Goal: Find specific page/section: Find specific page/section

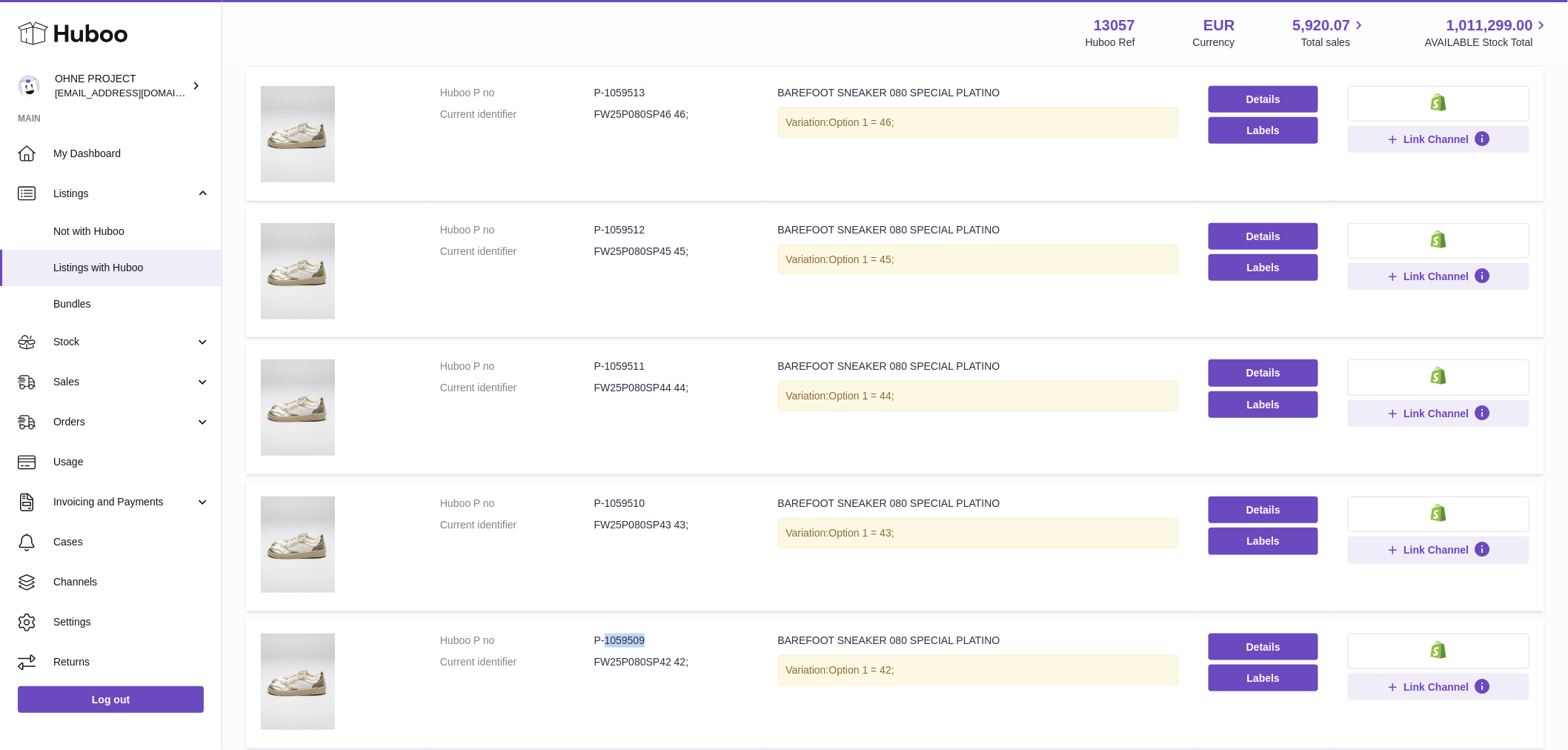
drag, startPoint x: 601, startPoint y: 636, endPoint x: 682, endPoint y: 620, distance: 82.6
click at [682, 620] on td "Huboo P no P-1059509 Current identifier FW25P080SP42 42;" at bounding box center [594, 684] width 338 height 130
copy dd "1059509"
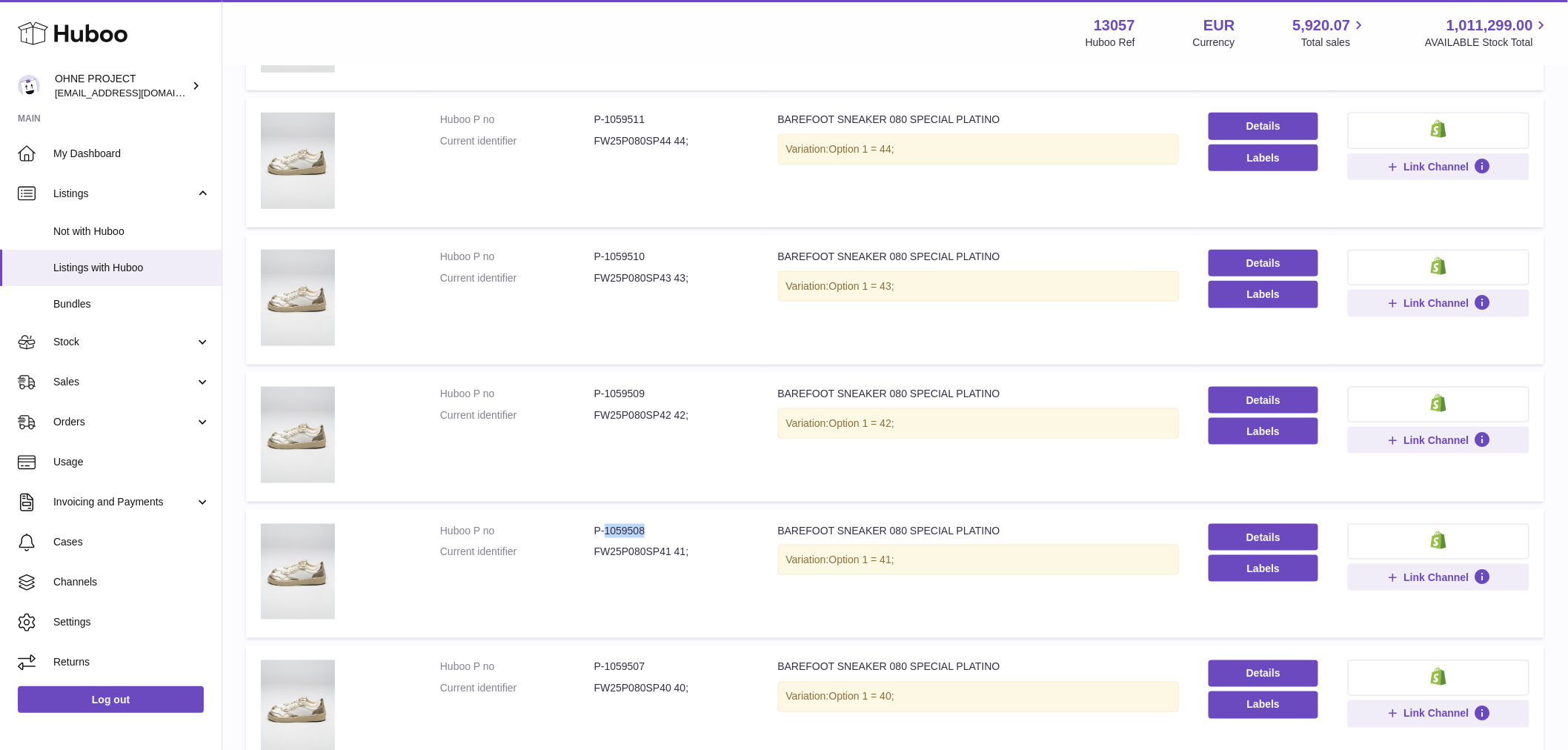
drag, startPoint x: 603, startPoint y: 530, endPoint x: 676, endPoint y: 526, distance: 73.1
click at [676, 526] on dd "P-1059508" at bounding box center [671, 531] width 154 height 14
copy dd "1059508"
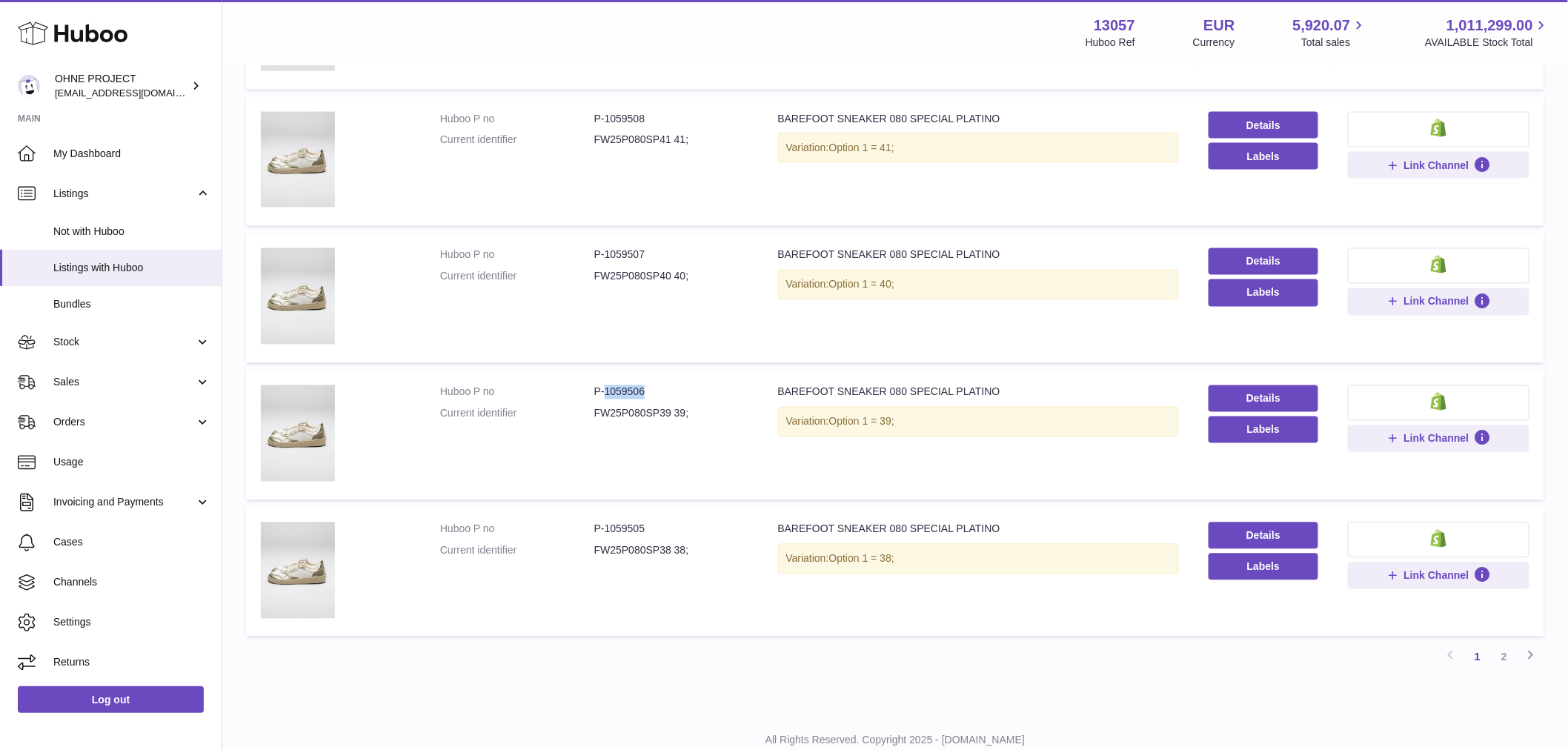
drag, startPoint x: 604, startPoint y: 384, endPoint x: 654, endPoint y: 385, distance: 50.0
click at [654, 385] on dd "P-1059506" at bounding box center [671, 392] width 154 height 14
copy dd "1059506"
drag, startPoint x: 602, startPoint y: 524, endPoint x: 660, endPoint y: 513, distance: 59.0
click at [660, 513] on td "Huboo P no P-1059505 Current identifier FW25P080SP38 38;" at bounding box center [594, 573] width 338 height 130
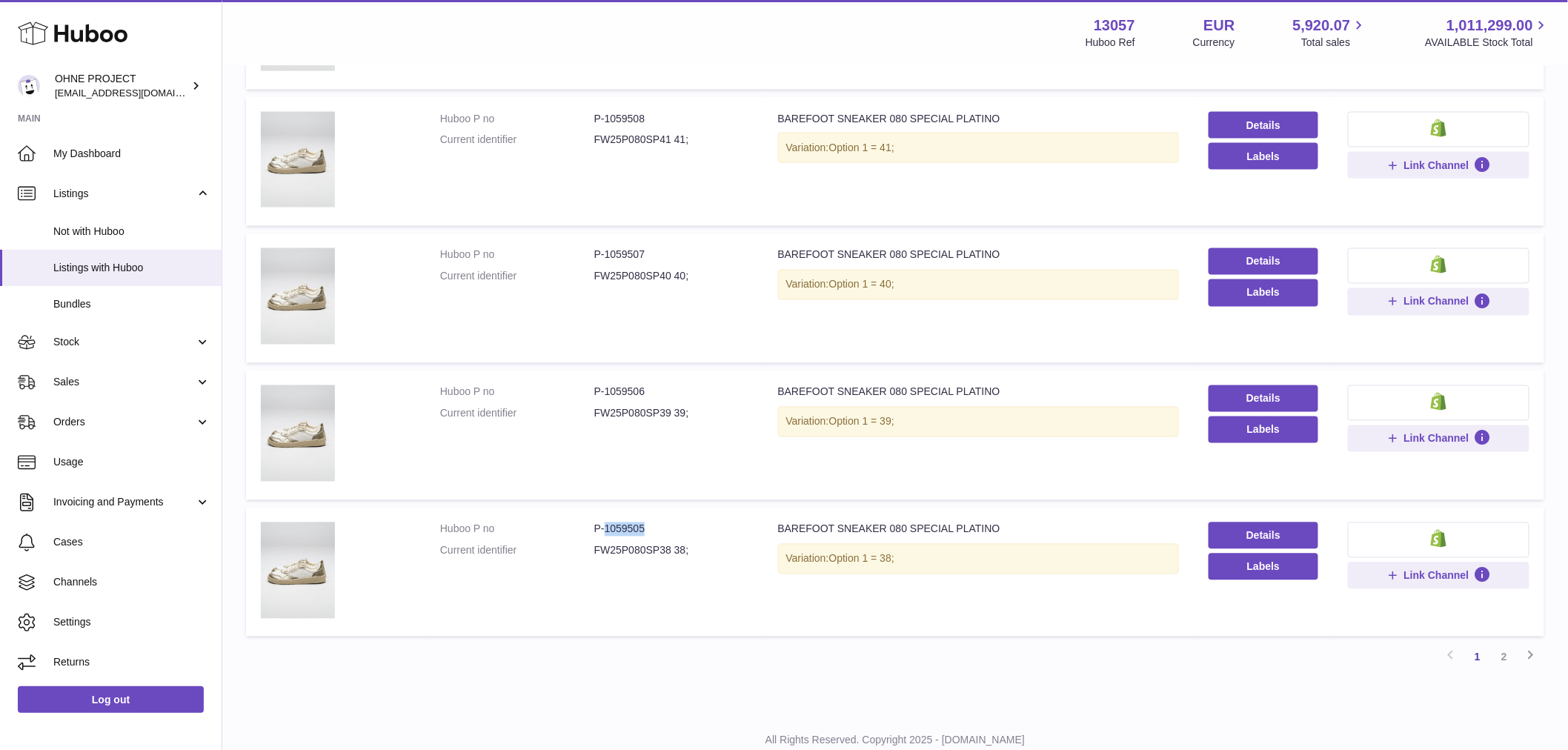
copy dd "1059505"
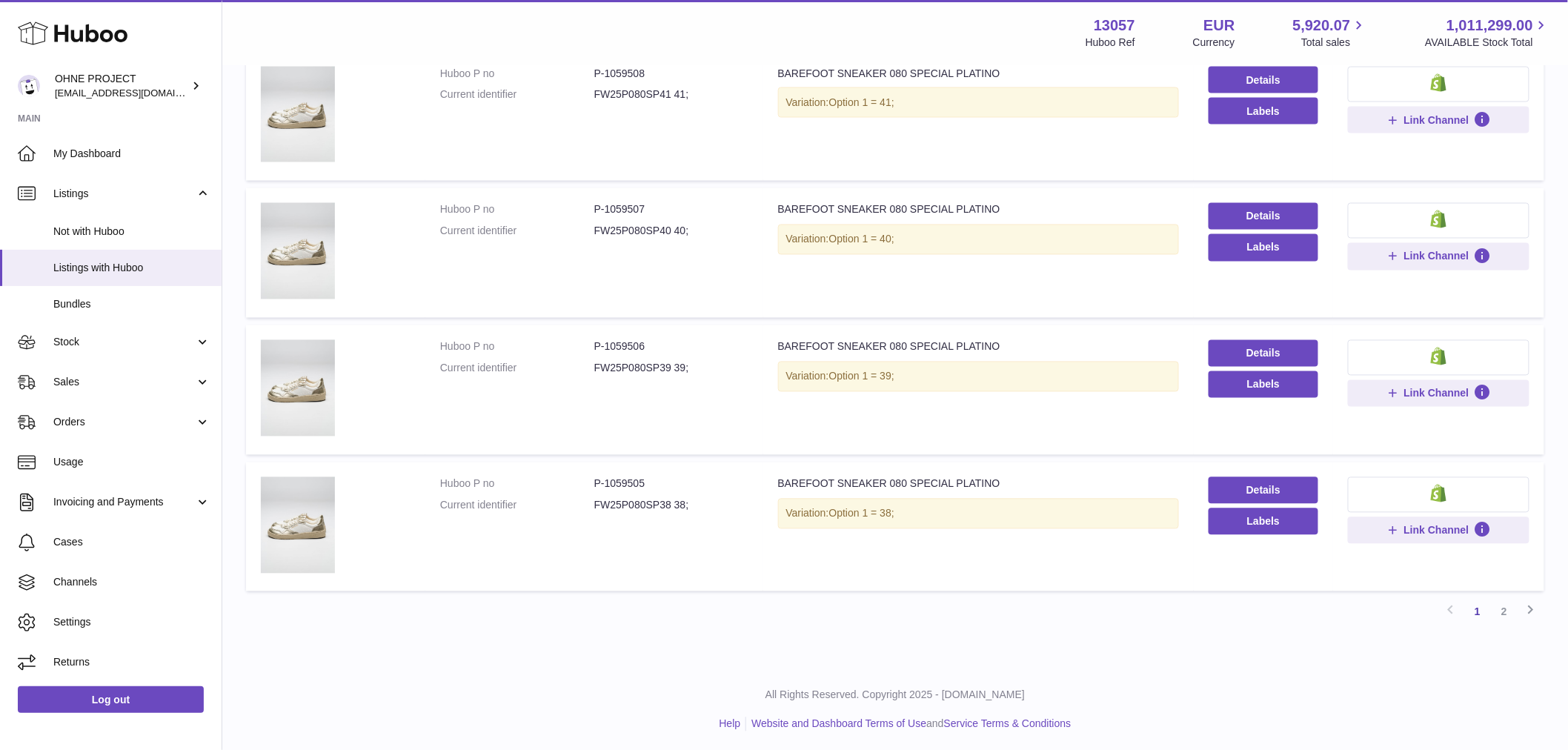
click at [1500, 605] on link "2" at bounding box center [1504, 612] width 27 height 27
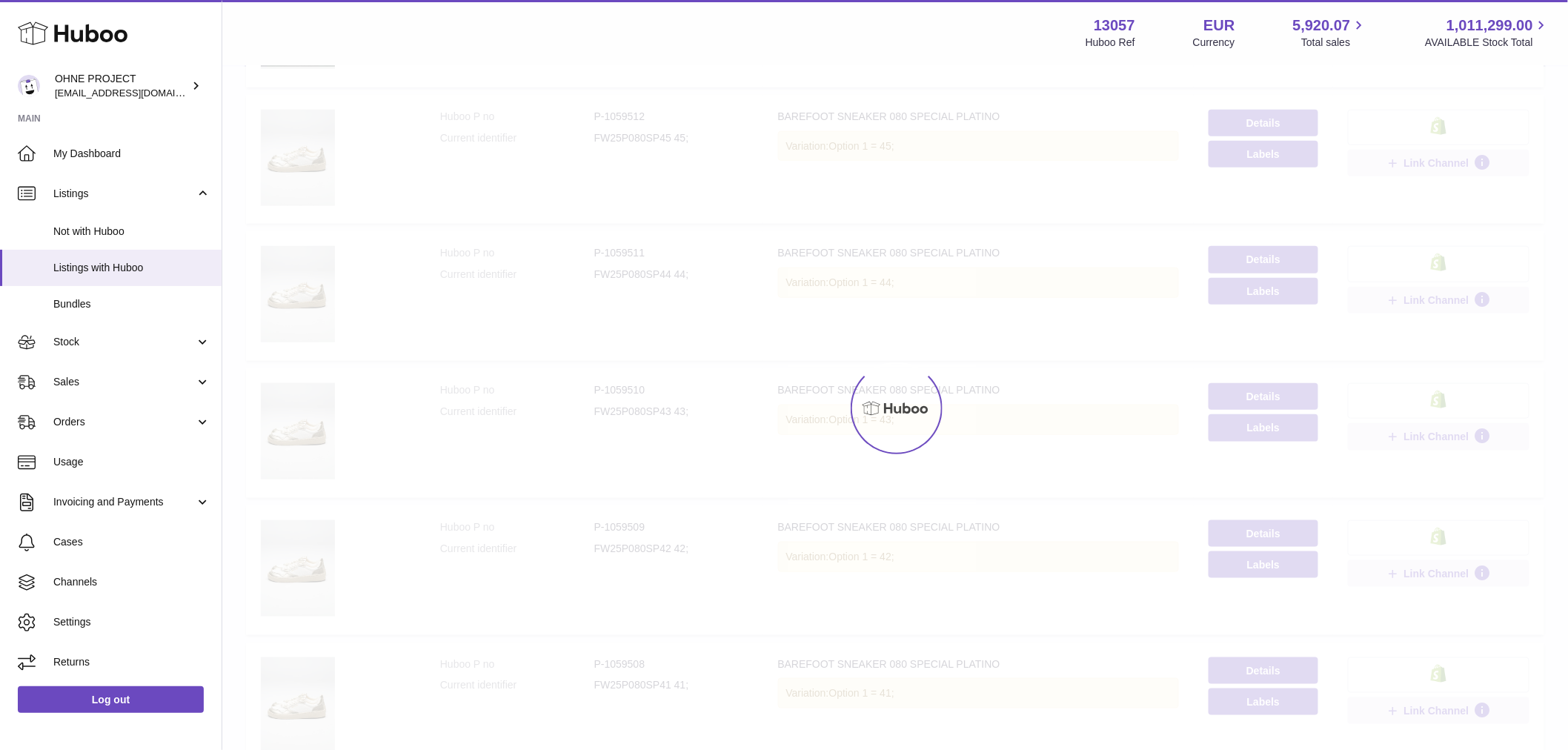
scroll to position [66, 0]
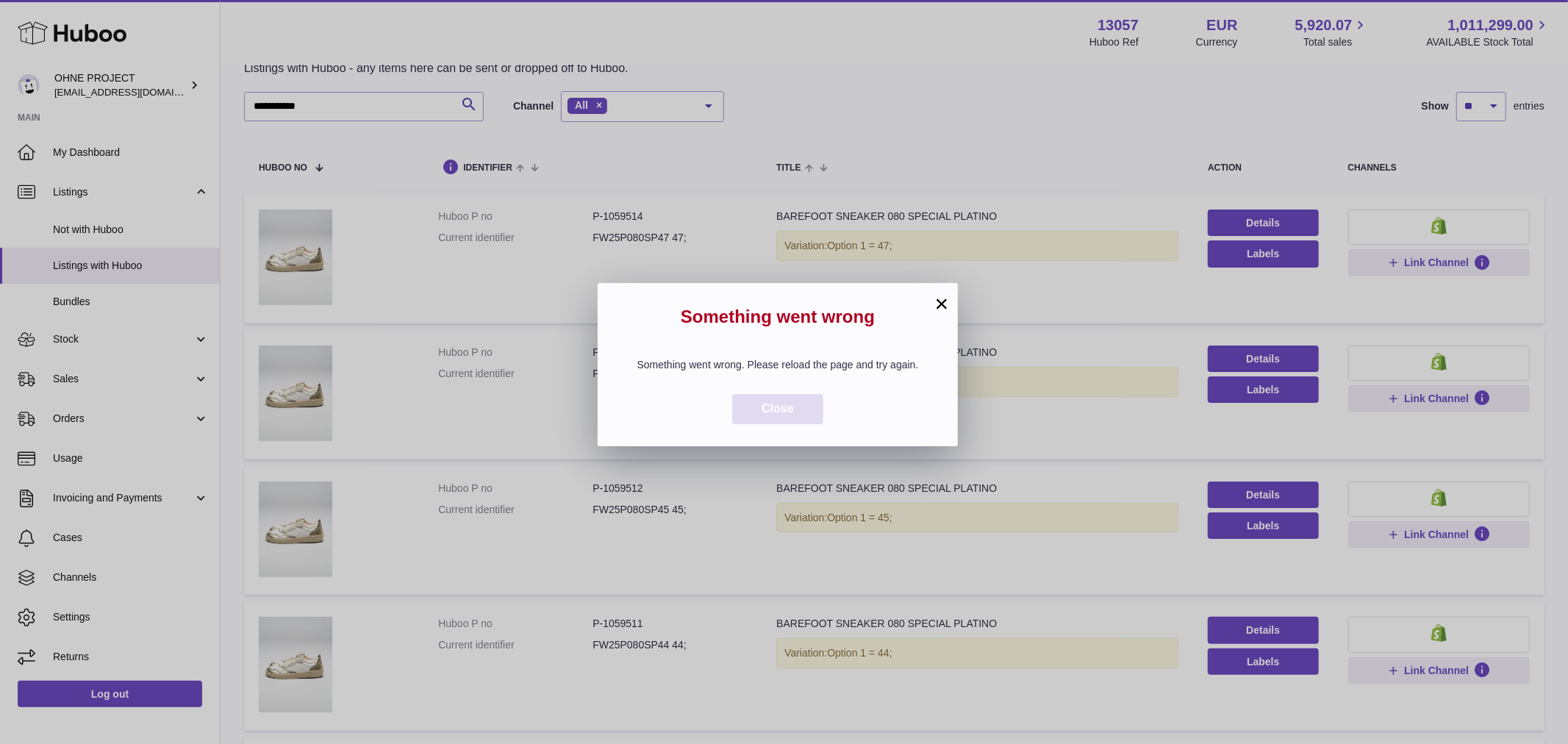
drag, startPoint x: 798, startPoint y: 420, endPoint x: 787, endPoint y: 393, distance: 29.2
click at [798, 417] on button "Close" at bounding box center [777, 409] width 92 height 30
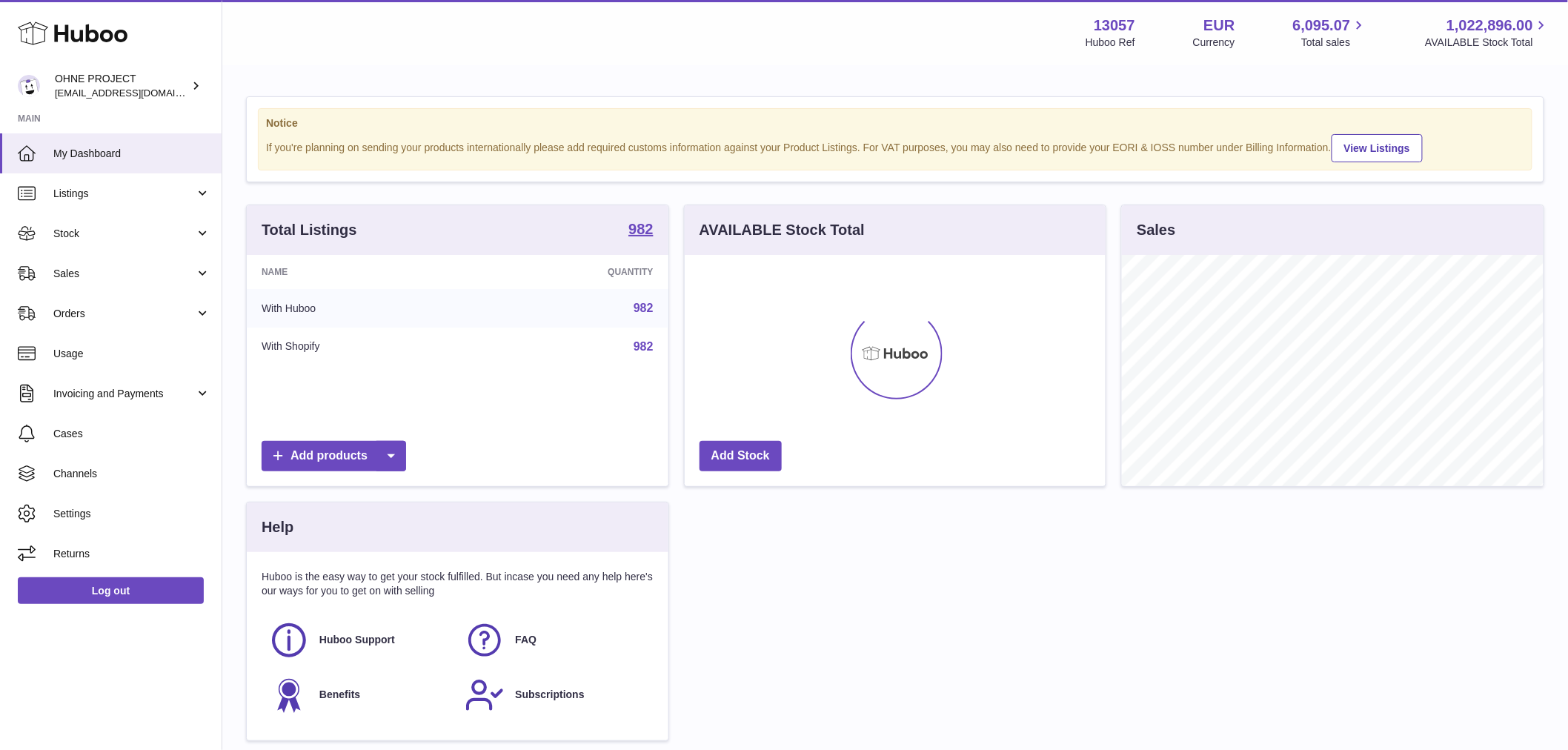
scroll to position [231, 421]
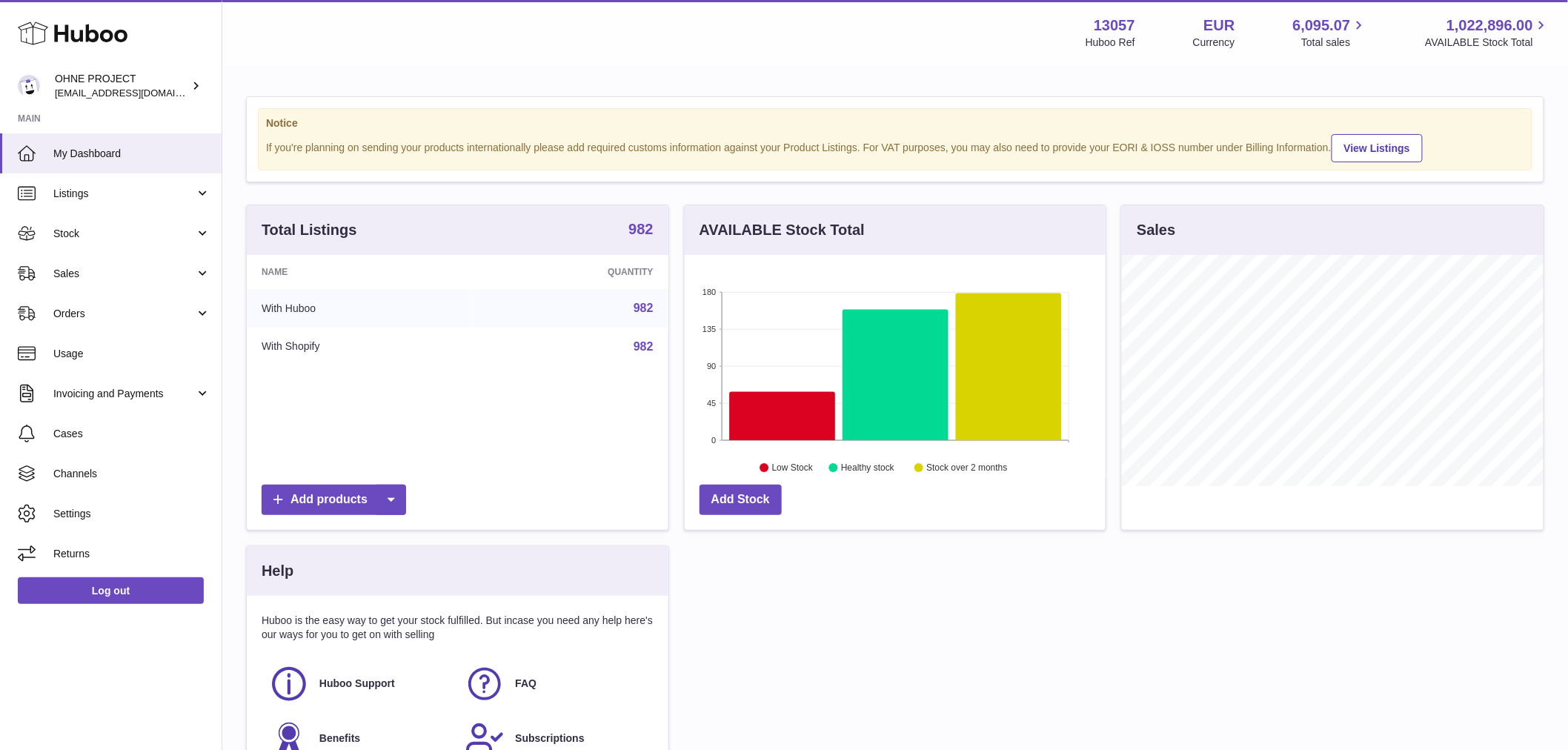
drag, startPoint x: 649, startPoint y: 246, endPoint x: 635, endPoint y: 253, distance: 15.7
click at [649, 237] on strong "982" at bounding box center [641, 228] width 24 height 15
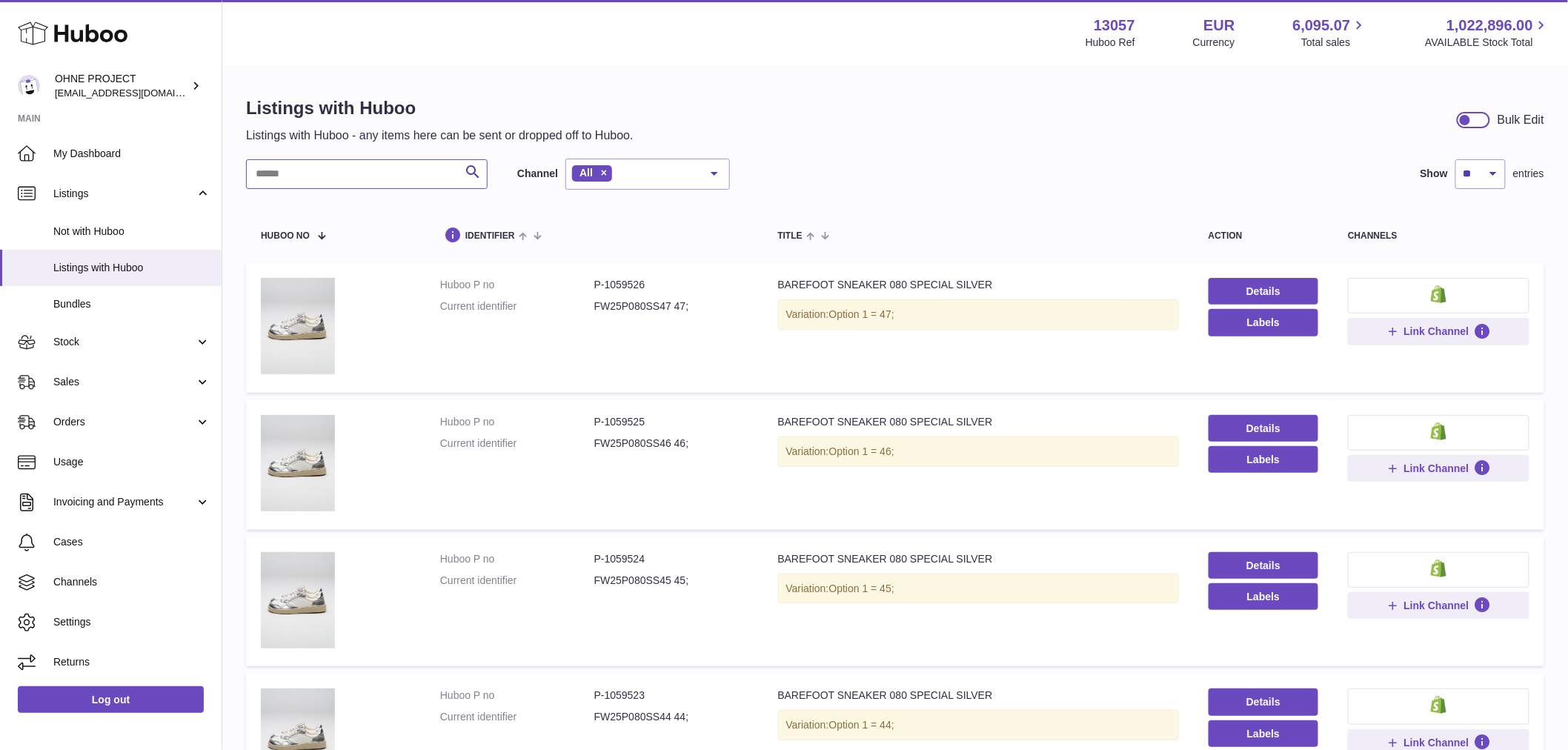
click at [352, 176] on input "text" at bounding box center [367, 174] width 242 height 30
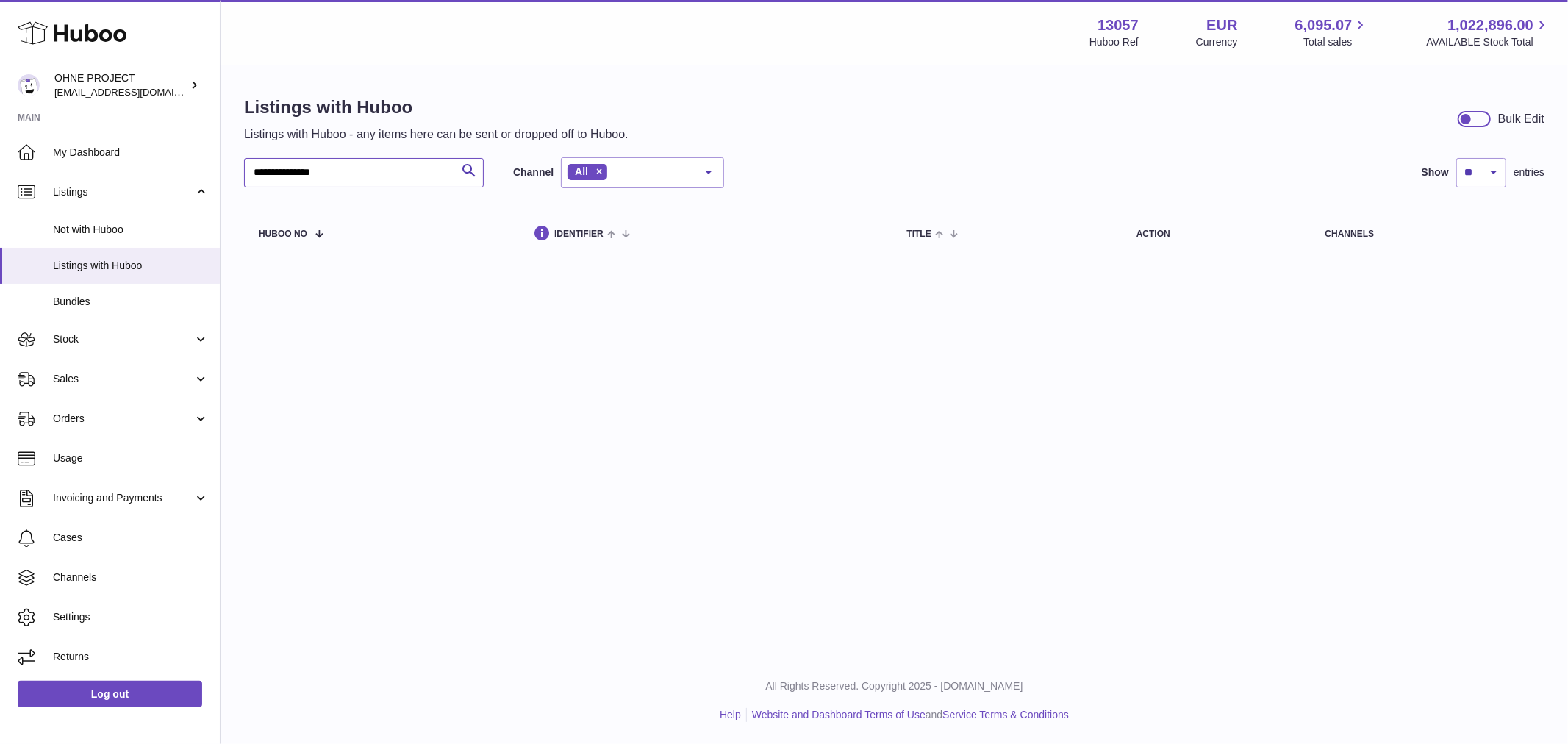
click at [269, 174] on input "**********" at bounding box center [364, 172] width 240 height 29
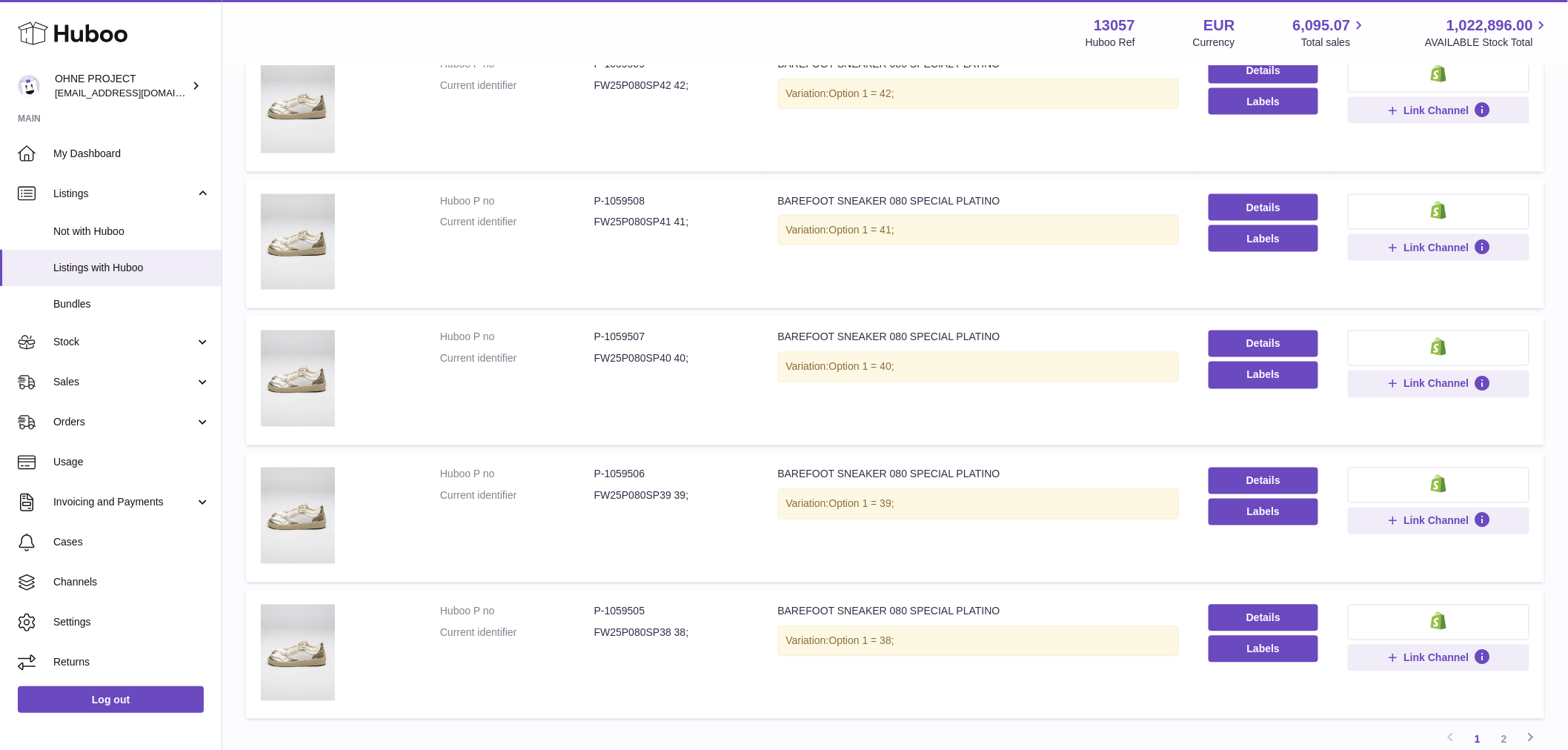
scroll to position [1033, 0]
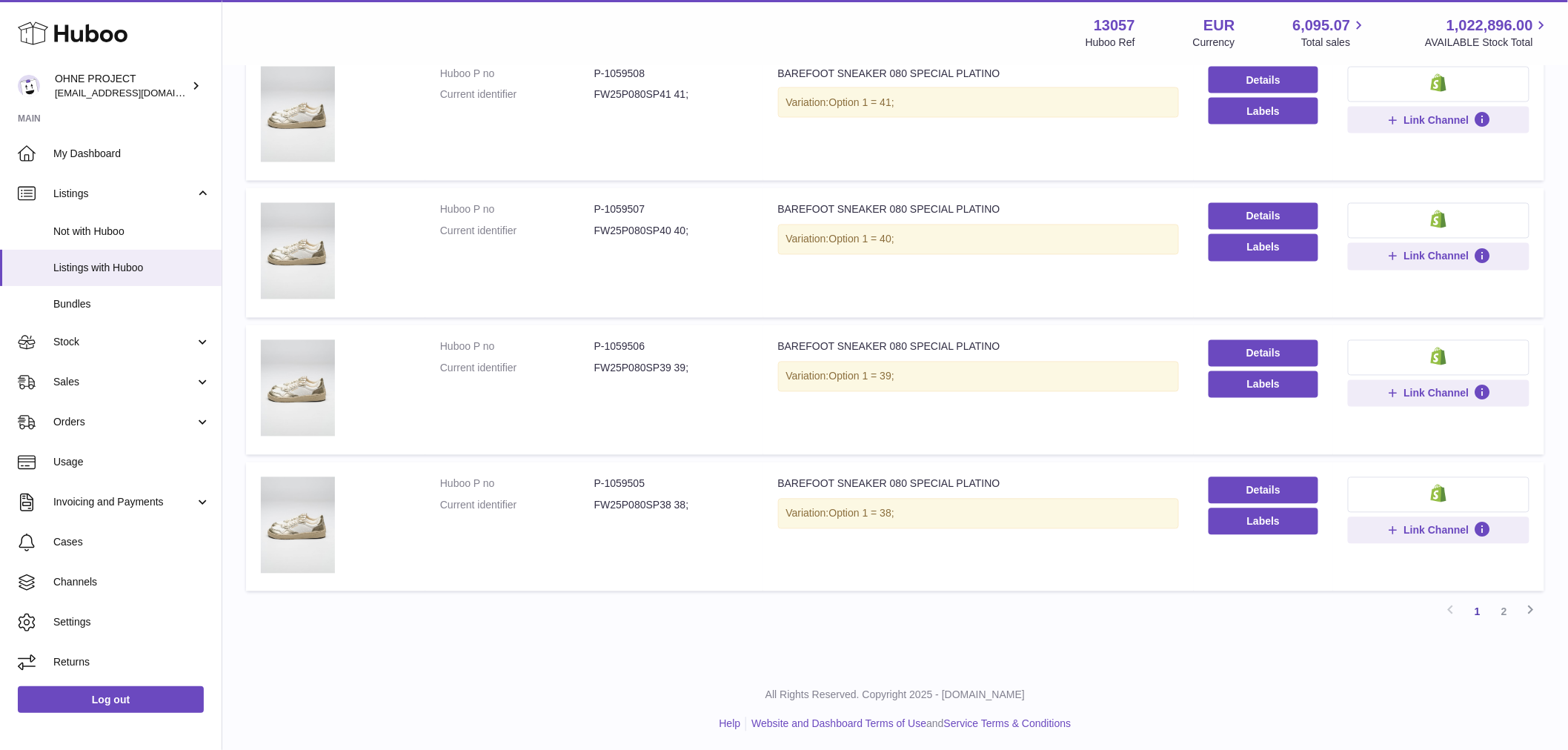
drag, startPoint x: 1510, startPoint y: 609, endPoint x: 1499, endPoint y: 605, distance: 11.7
click at [1510, 609] on link "2" at bounding box center [1504, 612] width 27 height 27
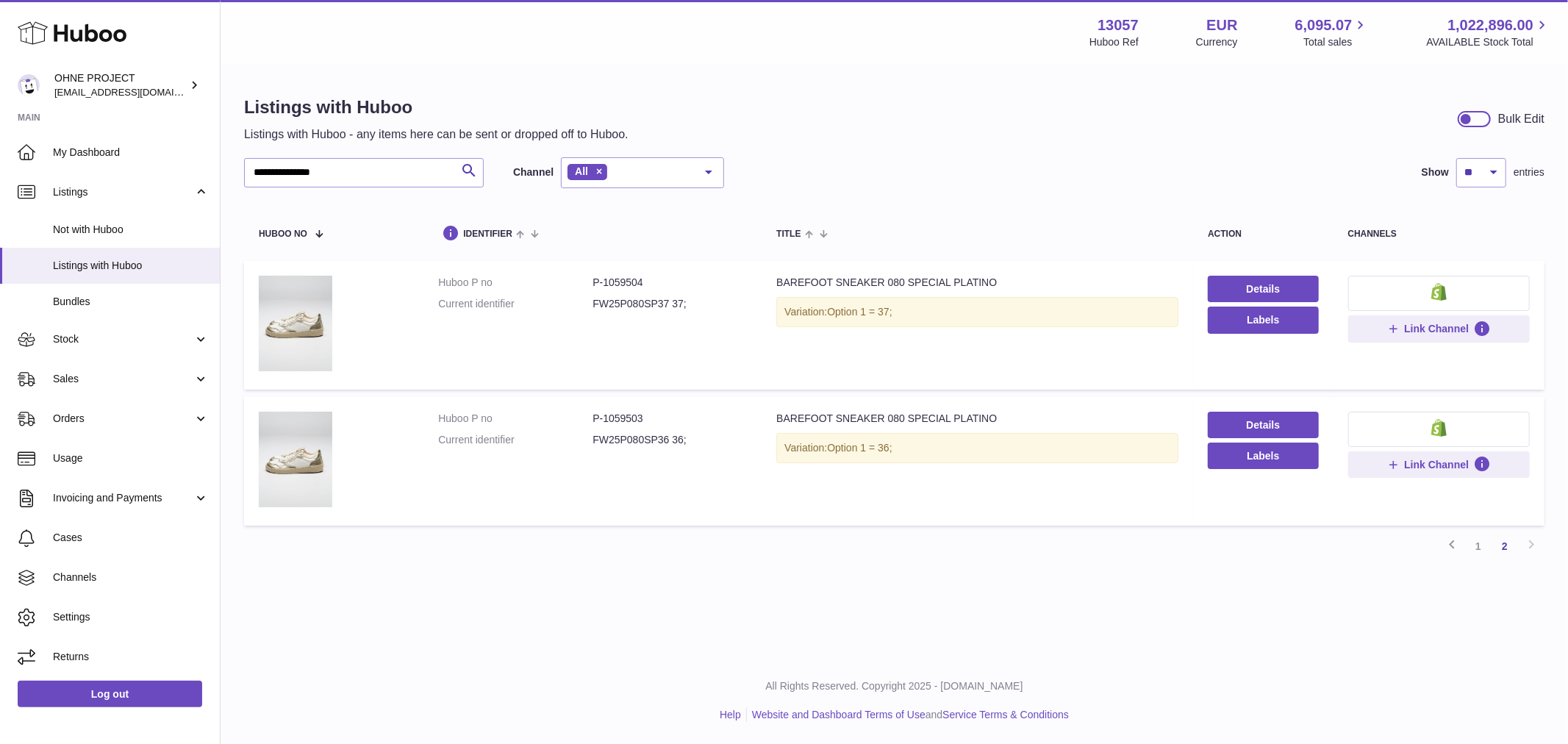
click at [602, 282] on dd "P-1059504" at bounding box center [670, 283] width 155 height 14
drag, startPoint x: 601, startPoint y: 279, endPoint x: 665, endPoint y: 263, distance: 66.0
click at [665, 263] on td "Huboo P no P-1059504 Current identifier FW25P080SP37 37;" at bounding box center [593, 325] width 338 height 129
copy dd "1059504"
click at [1474, 548] on link "1" at bounding box center [1478, 547] width 27 height 27
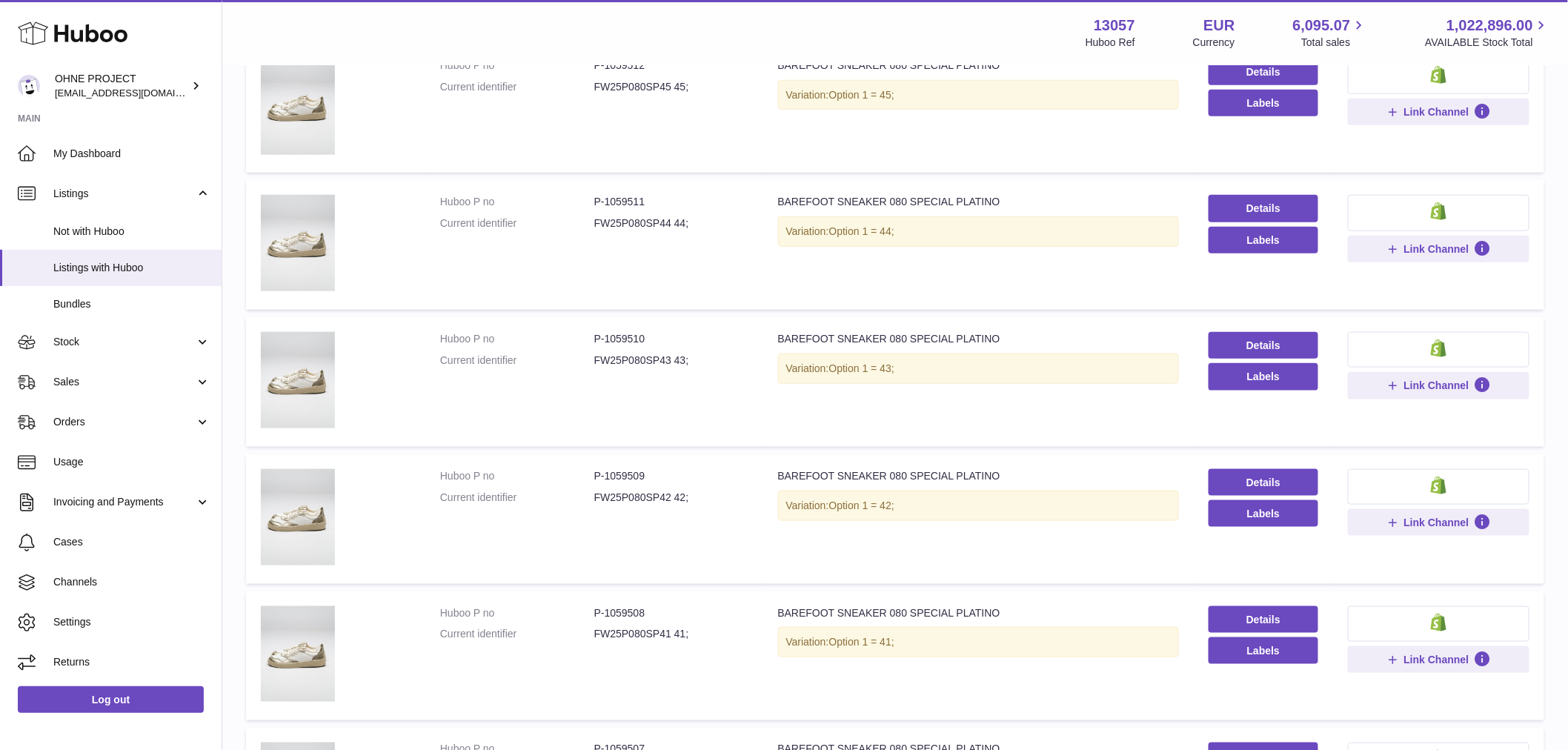
scroll to position [823, 0]
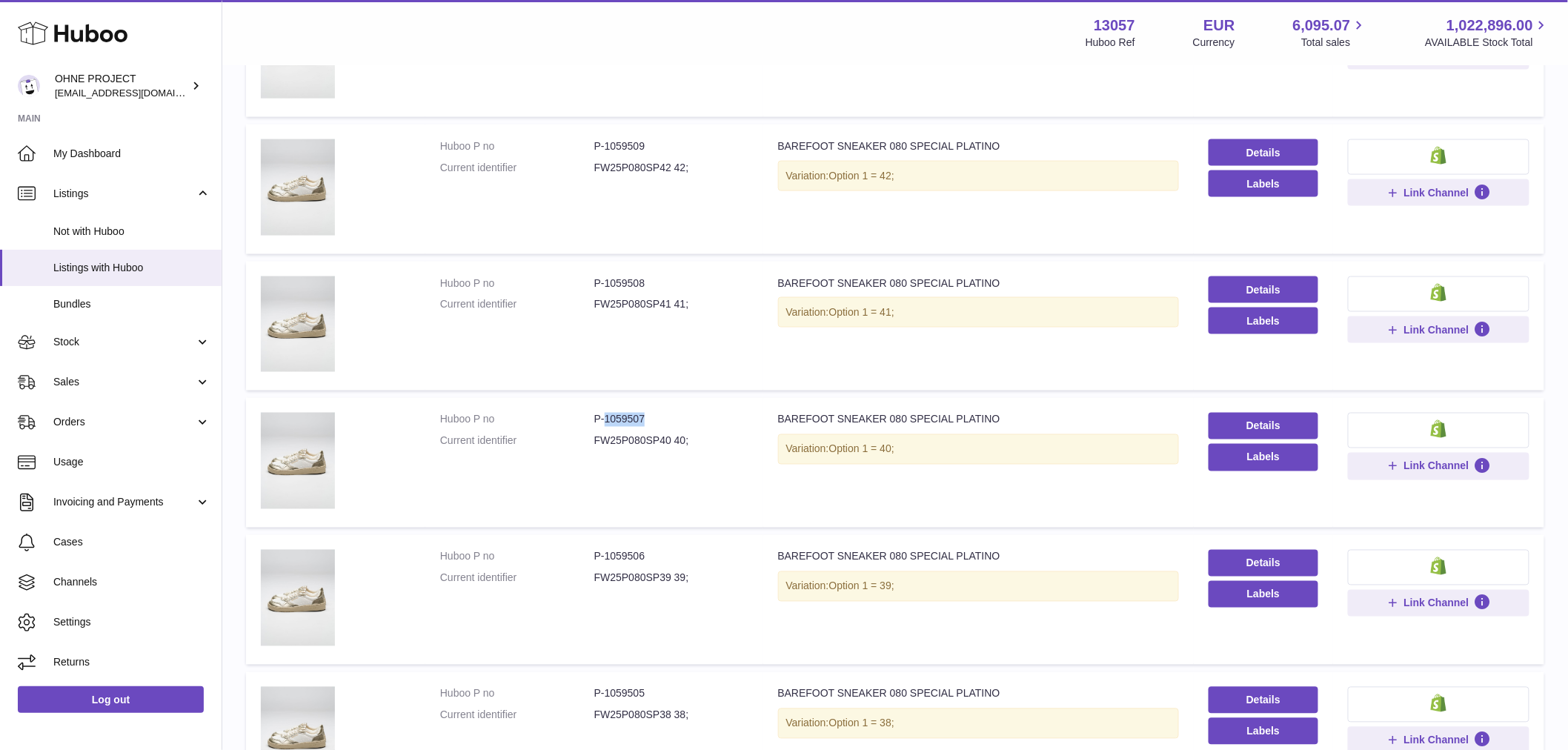
drag, startPoint x: 603, startPoint y: 416, endPoint x: 656, endPoint y: 404, distance: 54.3
click at [656, 404] on td "Huboo P no P-1059507 Current identifier FW25P080SP40 40;" at bounding box center [594, 462] width 338 height 130
copy dd "1059507"
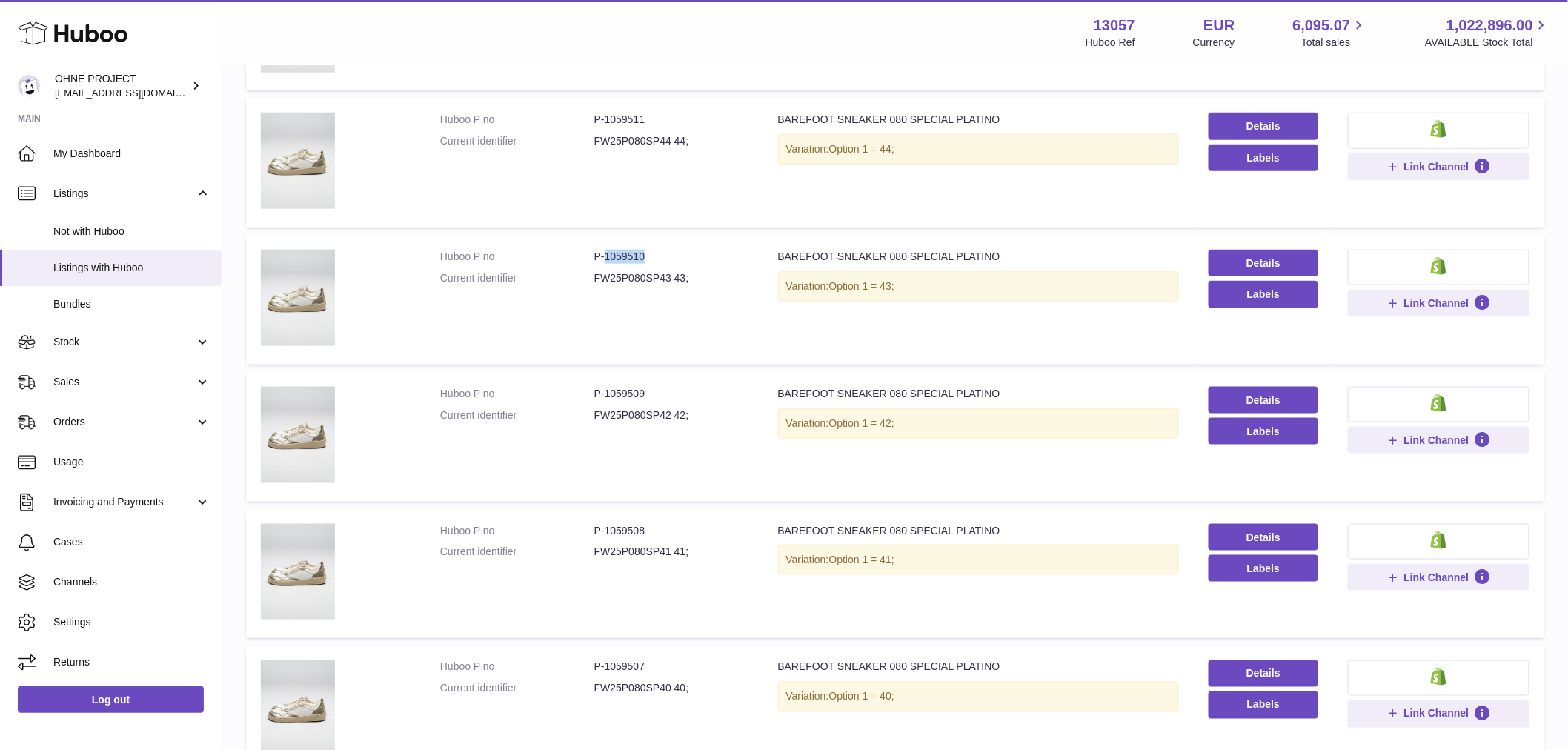
drag, startPoint x: 603, startPoint y: 252, endPoint x: 664, endPoint y: 245, distance: 61.4
click at [664, 245] on td "Huboo P no P-1059510 Current identifier FW25P080SP43 43;" at bounding box center [594, 299] width 338 height 130
copy dd "1059510"
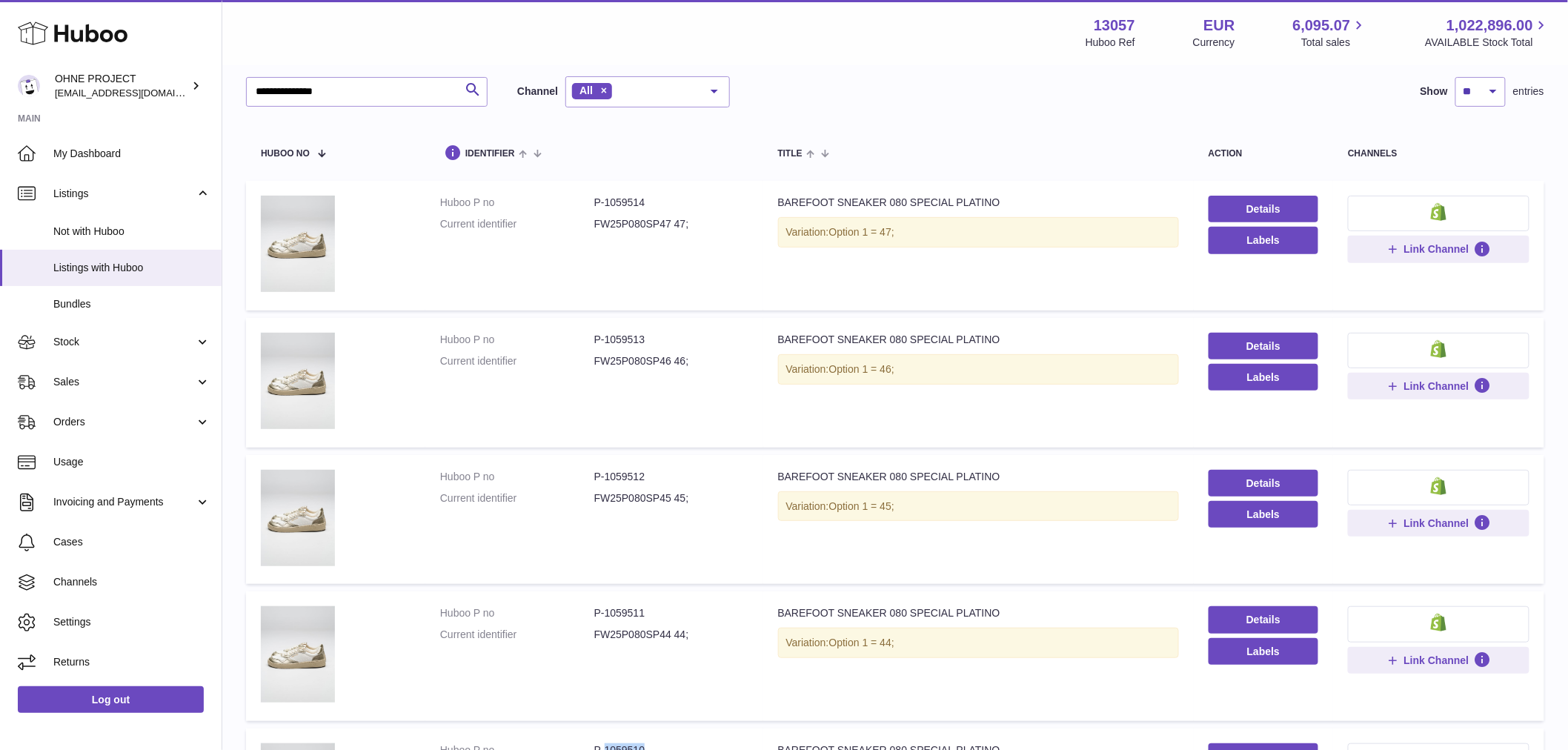
scroll to position [0, 0]
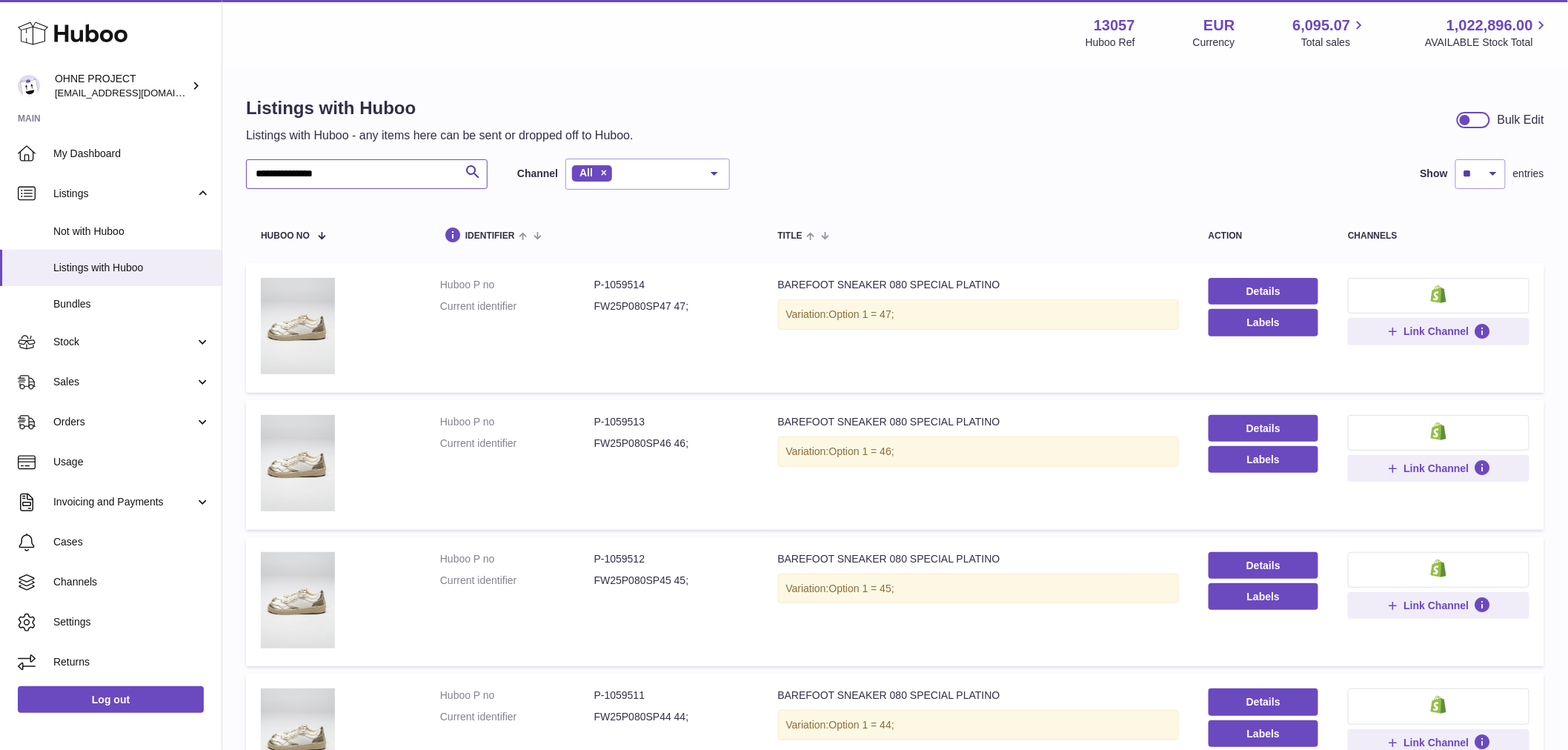
click at [380, 177] on input "**********" at bounding box center [367, 174] width 242 height 30
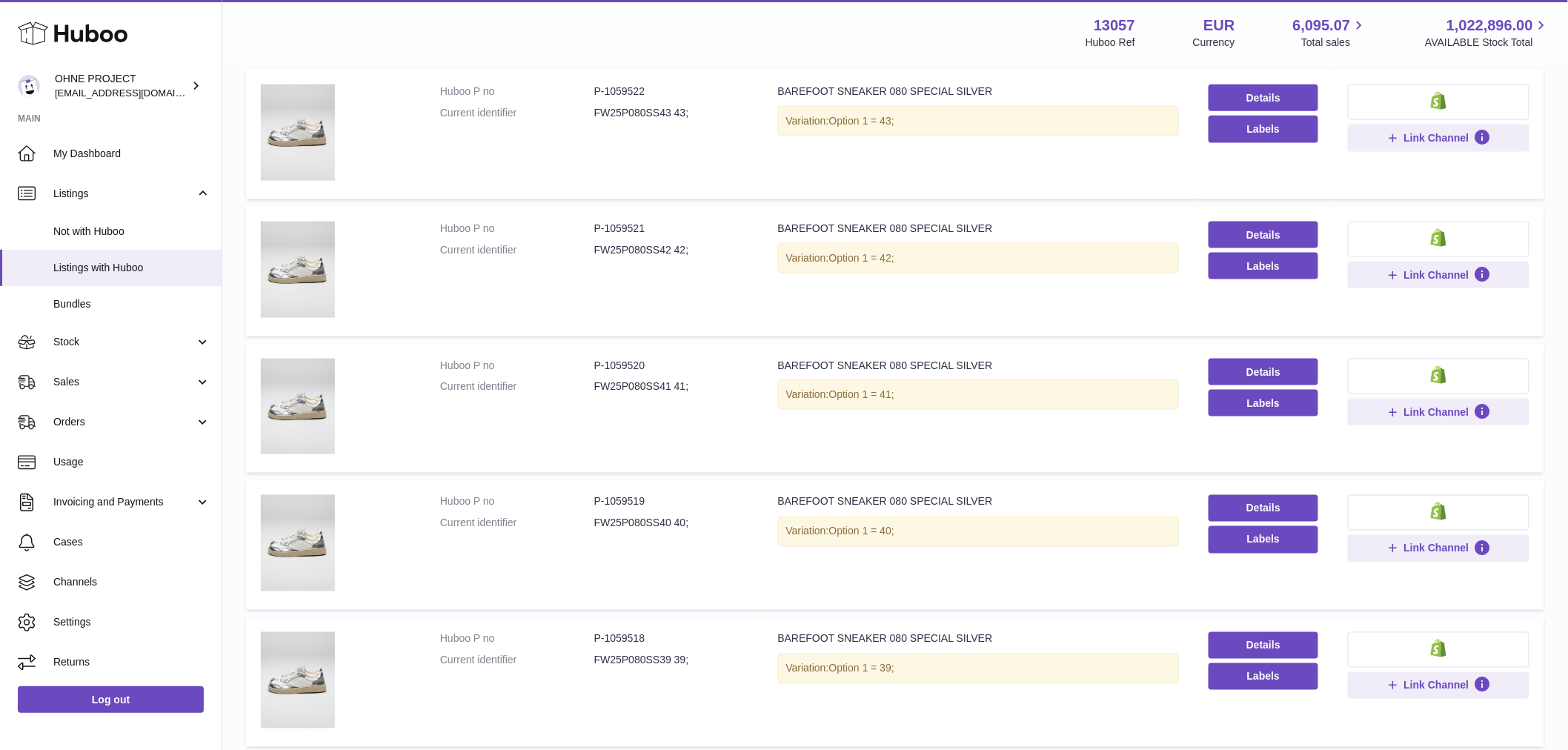
scroll to position [988, 0]
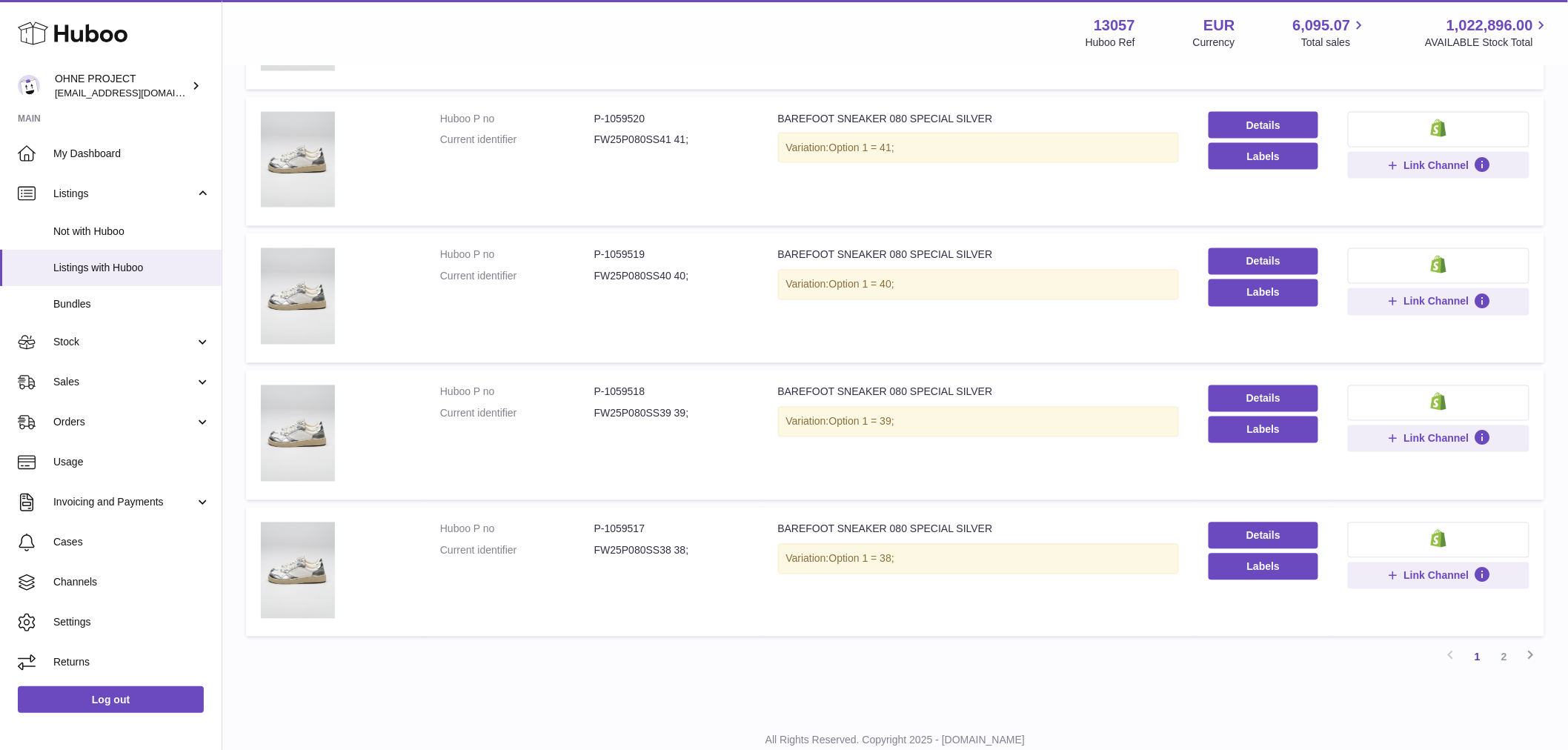
type input "**********"
drag, startPoint x: 603, startPoint y: 387, endPoint x: 659, endPoint y: 388, distance: 56.0
click at [659, 388] on dd "P-1059518" at bounding box center [671, 392] width 154 height 14
copy dd "1059518"
drag, startPoint x: 601, startPoint y: 522, endPoint x: 671, endPoint y: 522, distance: 70.0
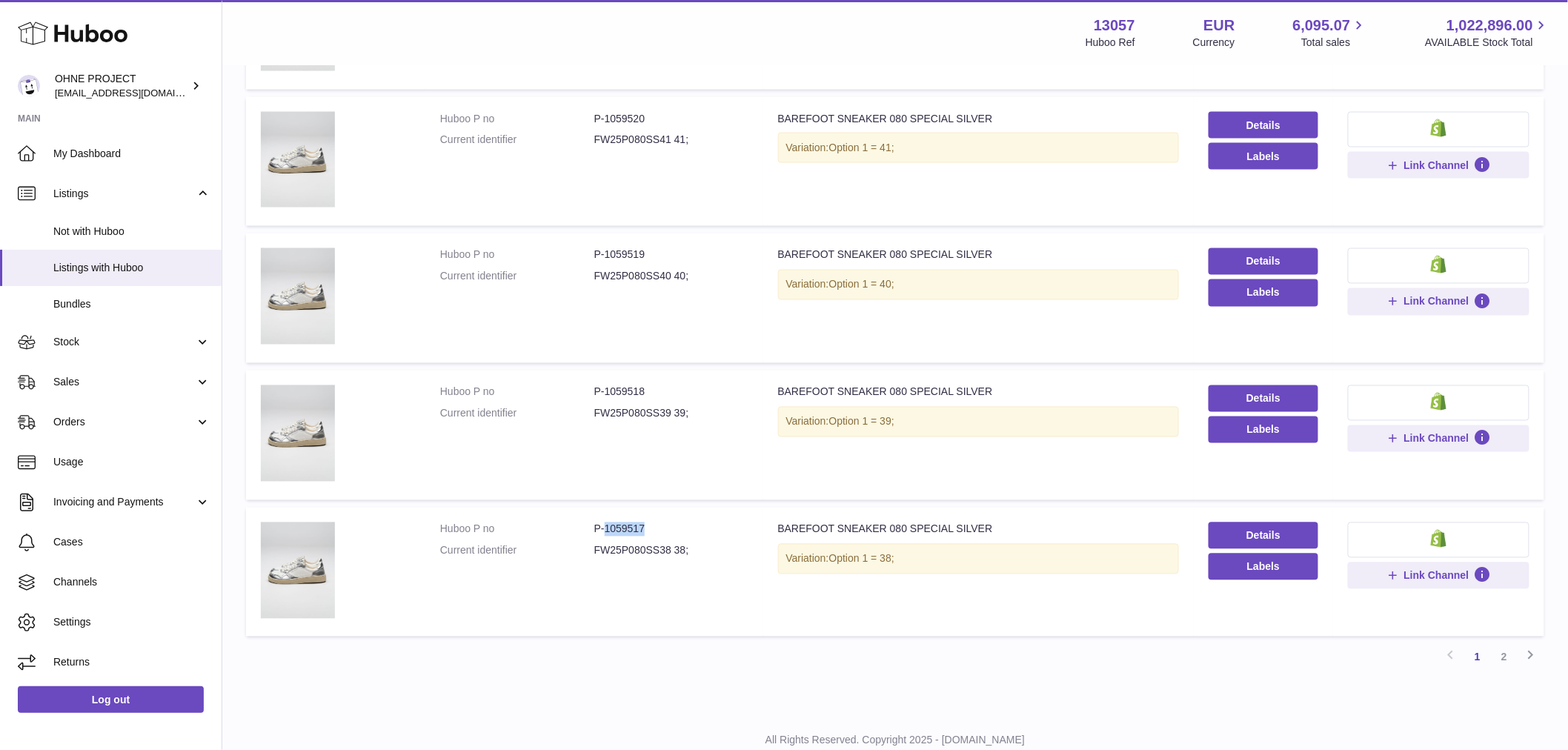
click at [671, 522] on dd "P-1059517" at bounding box center [671, 530] width 154 height 14
copy dd "1059517"
drag, startPoint x: 603, startPoint y: 253, endPoint x: 676, endPoint y: 246, distance: 73.3
click at [676, 248] on dd "P-1059519" at bounding box center [671, 255] width 154 height 14
copy dd "1059519"
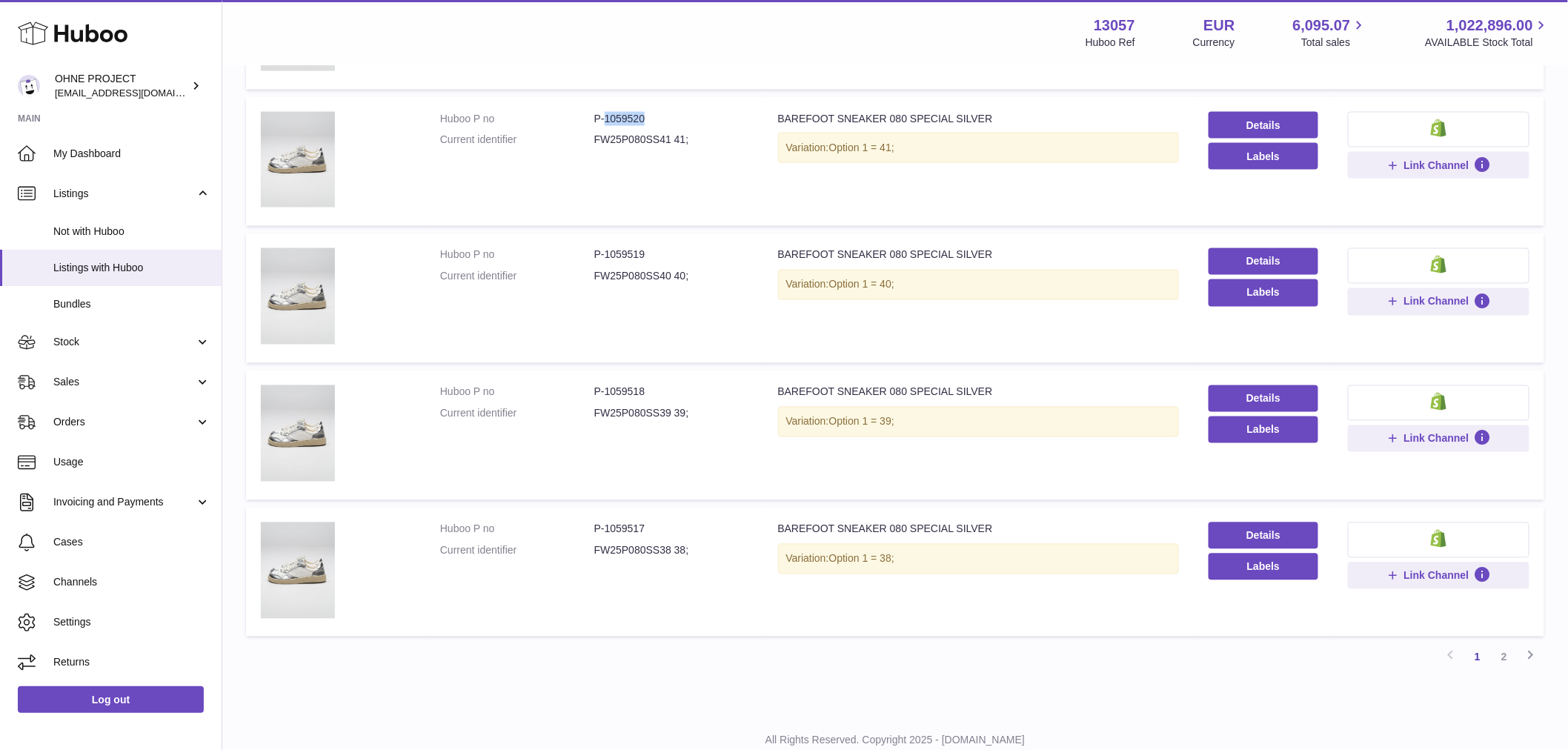
drag, startPoint x: 604, startPoint y: 113, endPoint x: 653, endPoint y: 102, distance: 50.2
click at [653, 102] on td "Huboo P no P-1059520 Current identifier FW25P080SS41 41;" at bounding box center [594, 161] width 338 height 130
copy dd "1059520"
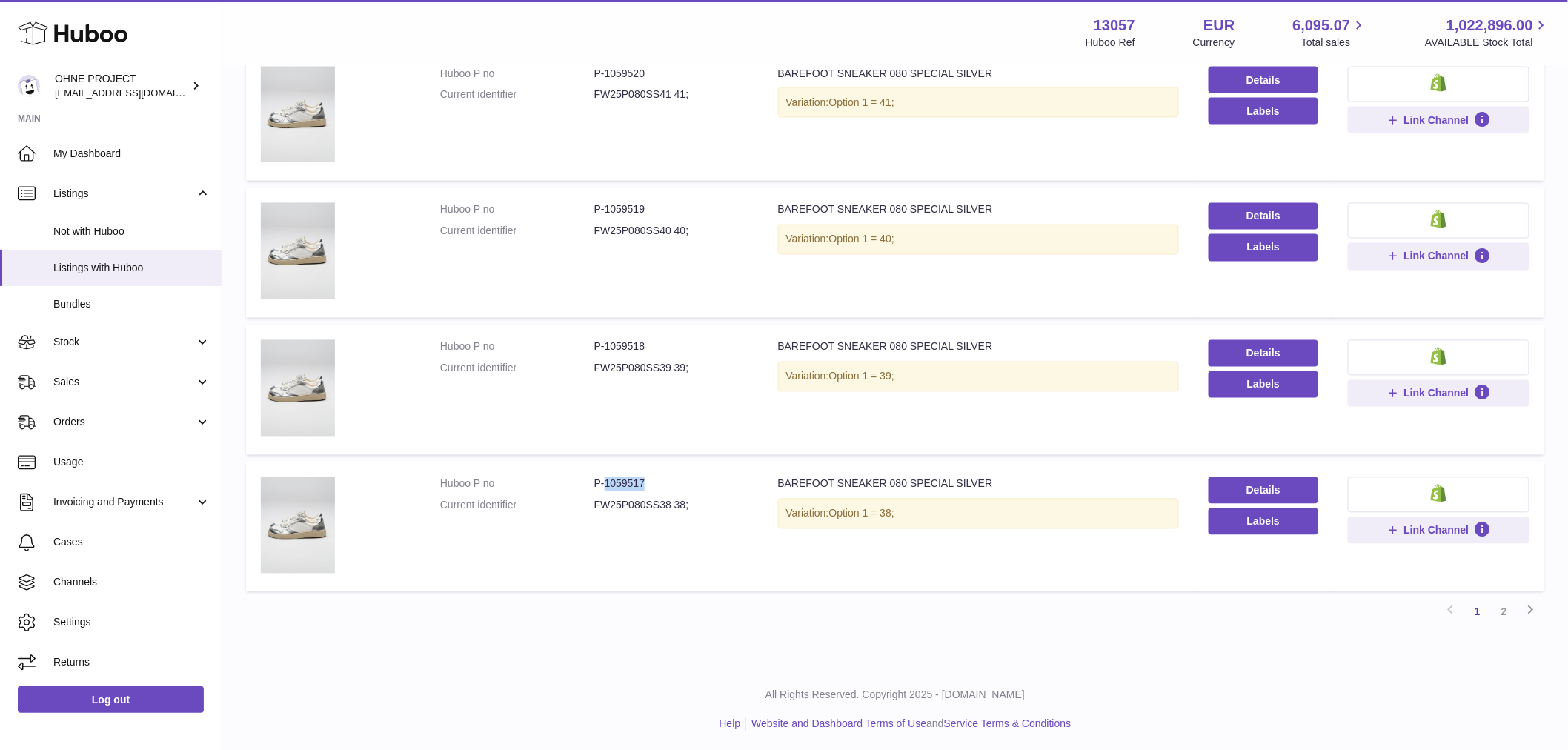
drag, startPoint x: 603, startPoint y: 475, endPoint x: 668, endPoint y: 470, distance: 65.2
click at [668, 470] on td "Huboo P no P-1059517 Current identifier FW25P080SS38 38;" at bounding box center [594, 527] width 338 height 130
copy dd "1059517"
drag, startPoint x: 603, startPoint y: 337, endPoint x: 650, endPoint y: 323, distance: 49.0
click at [650, 327] on td "Huboo P no P-1059518 Current identifier FW25P080SS39 39;" at bounding box center [594, 390] width 338 height 130
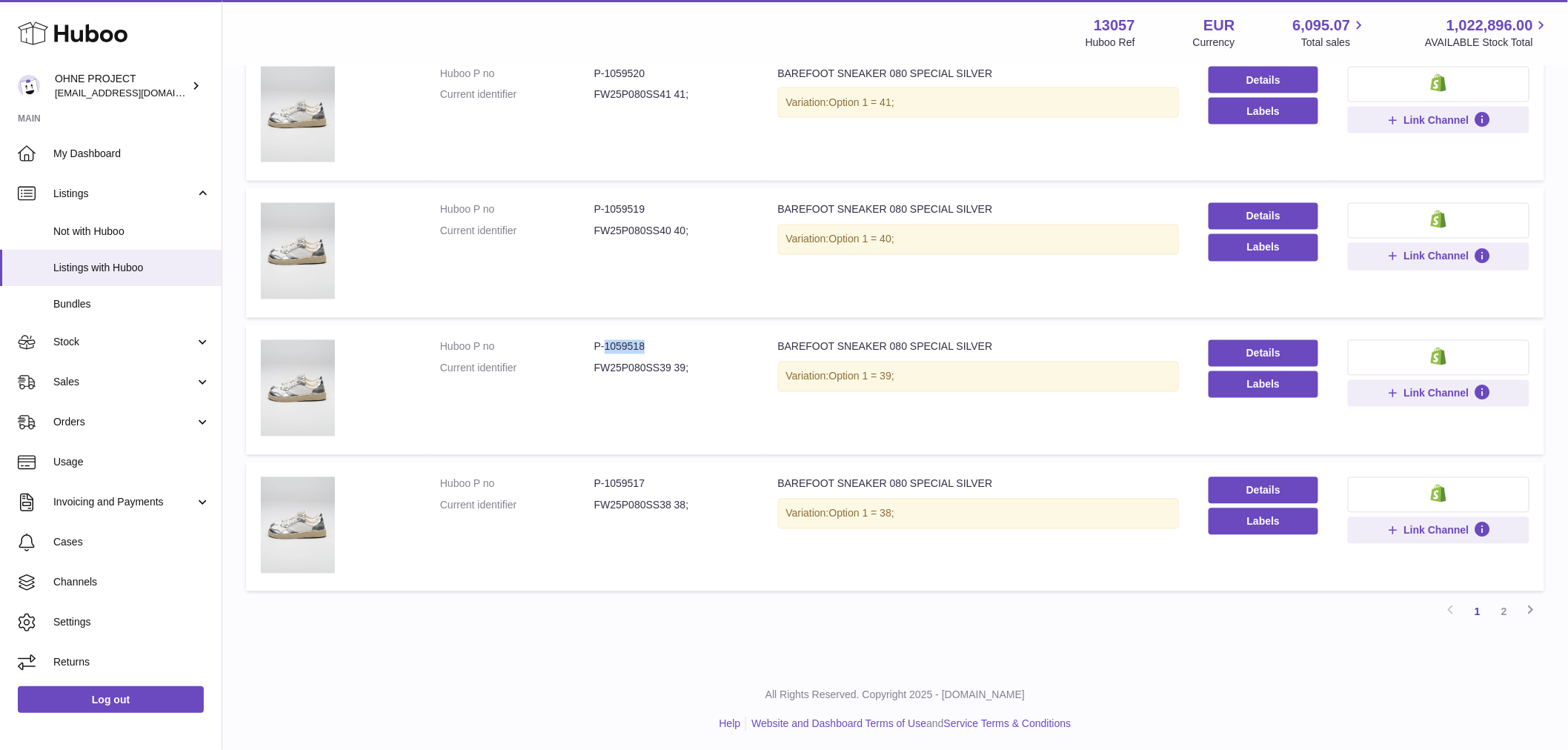
copy dd "1059518"
click at [1513, 612] on link "2" at bounding box center [1504, 612] width 27 height 27
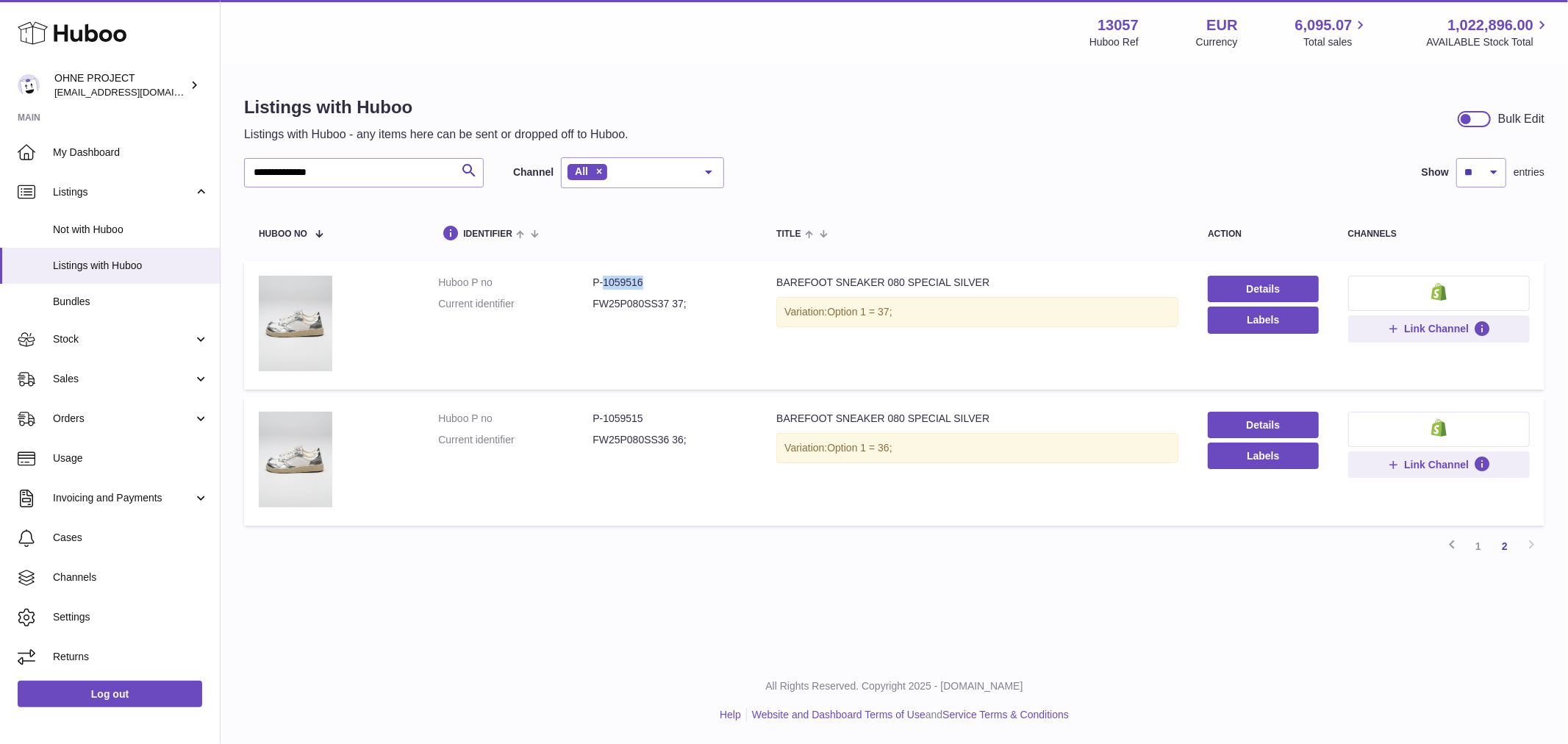
drag, startPoint x: 601, startPoint y: 283, endPoint x: 723, endPoint y: 277, distance: 122.1
click at [723, 277] on dd "P-1059516" at bounding box center [670, 283] width 155 height 14
copy dd "1059516"
click at [604, 412] on dd "P-1059515" at bounding box center [670, 419] width 155 height 14
drag, startPoint x: 602, startPoint y: 412, endPoint x: 654, endPoint y: 413, distance: 52.0
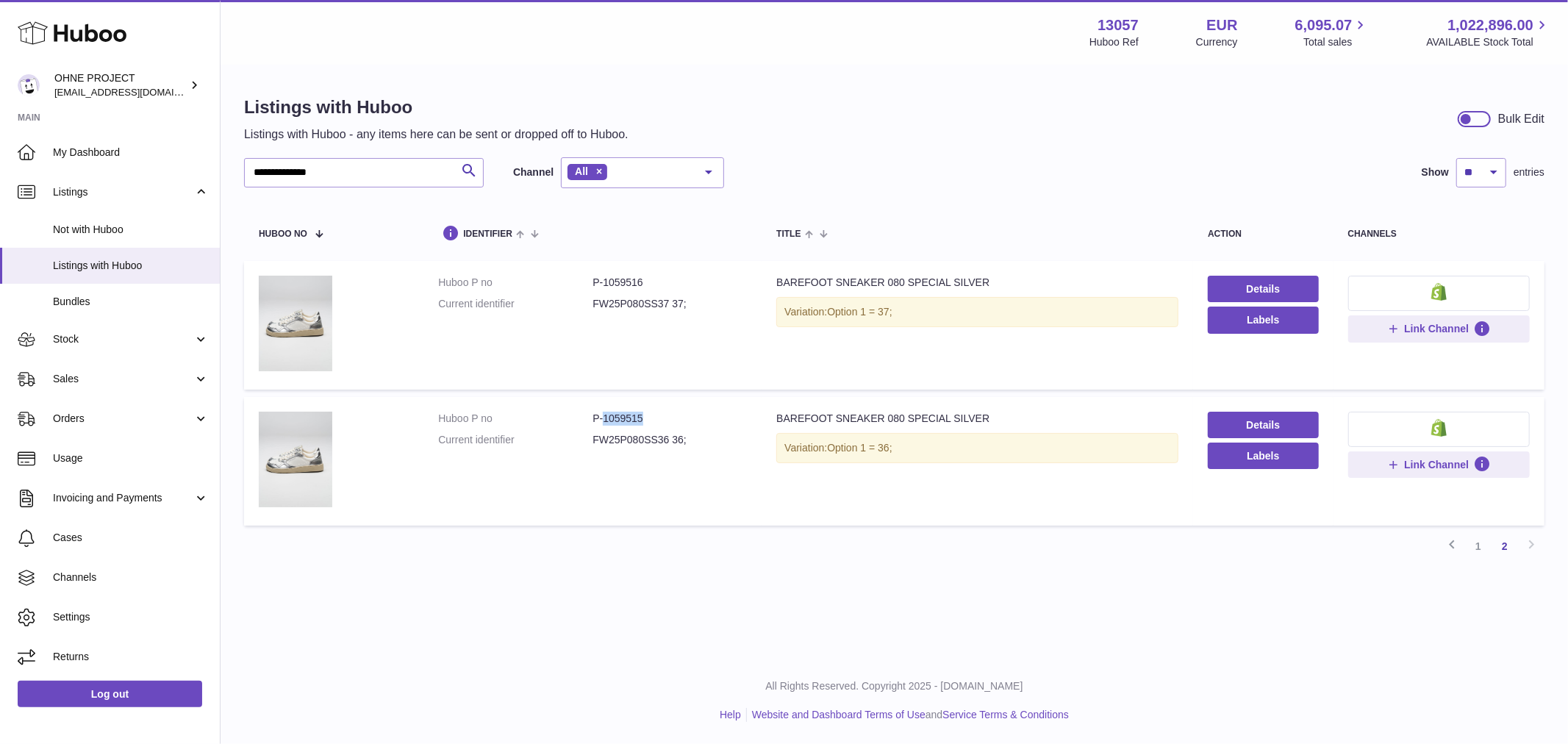
click at [653, 412] on dd "P-1059515" at bounding box center [670, 419] width 155 height 14
click at [1474, 541] on link "1" at bounding box center [1478, 547] width 27 height 27
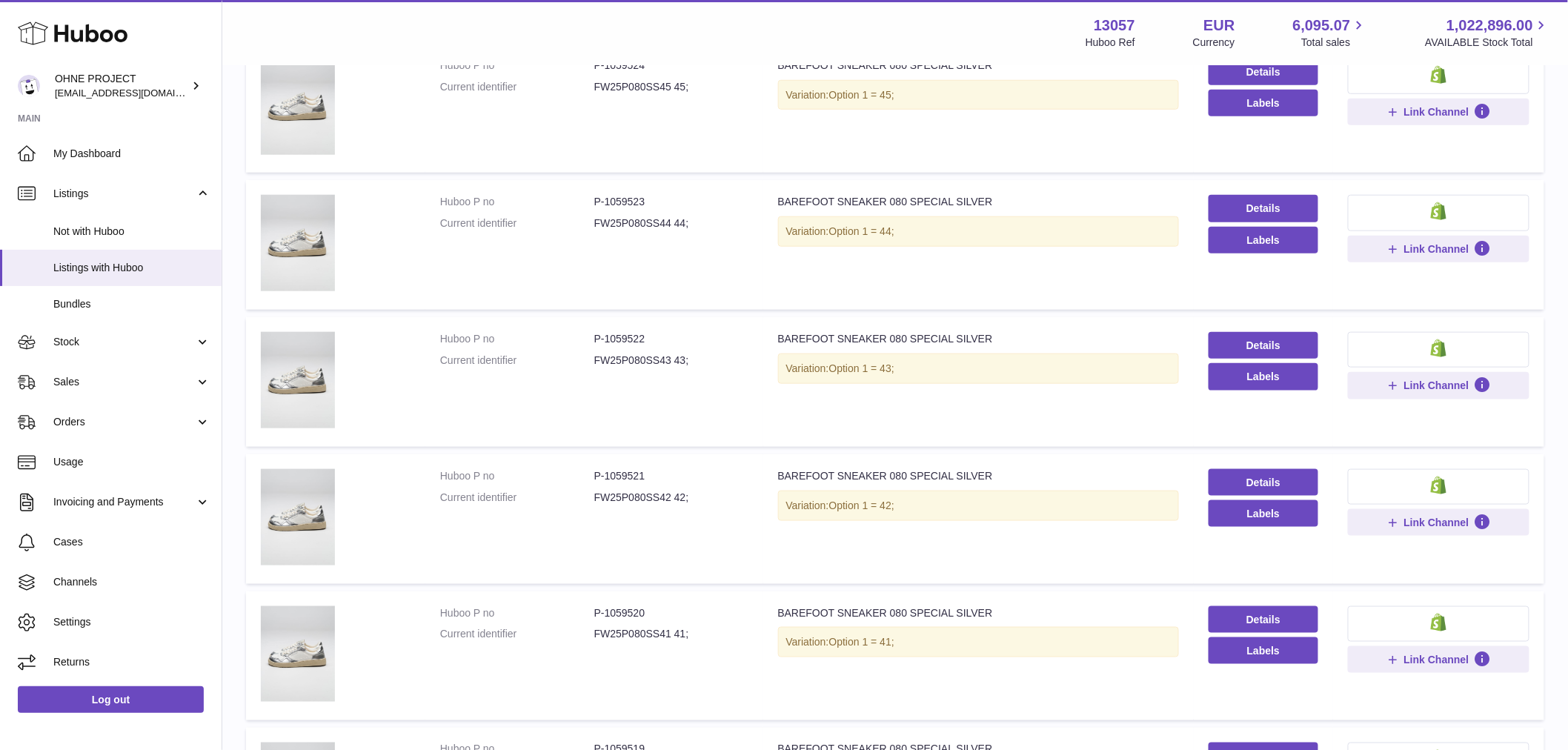
scroll to position [659, 0]
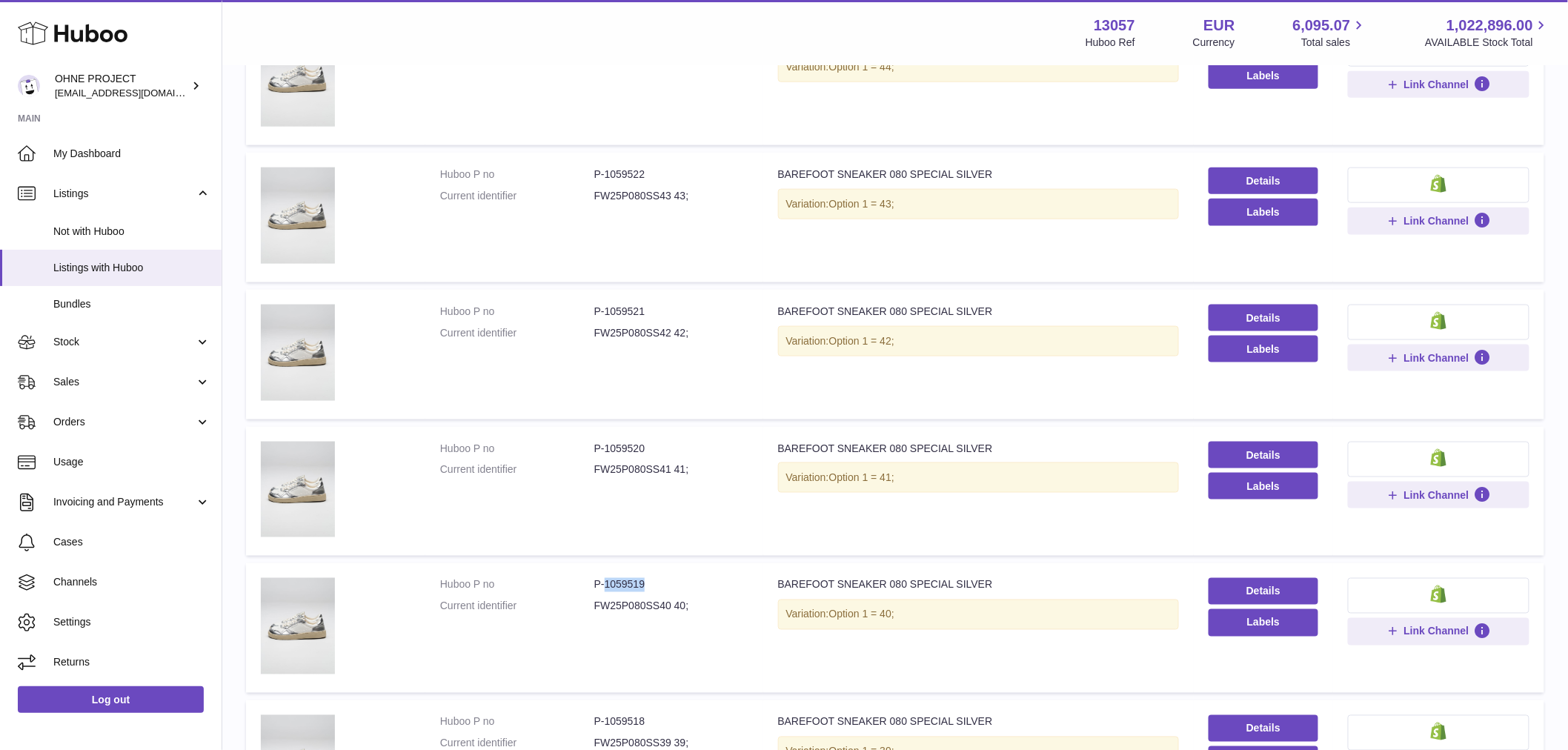
drag, startPoint x: 603, startPoint y: 581, endPoint x: 688, endPoint y: 573, distance: 85.4
click at [688, 573] on td "Huboo P no P-1059519 Current identifier FW25P080SS40 40;" at bounding box center [594, 628] width 338 height 130
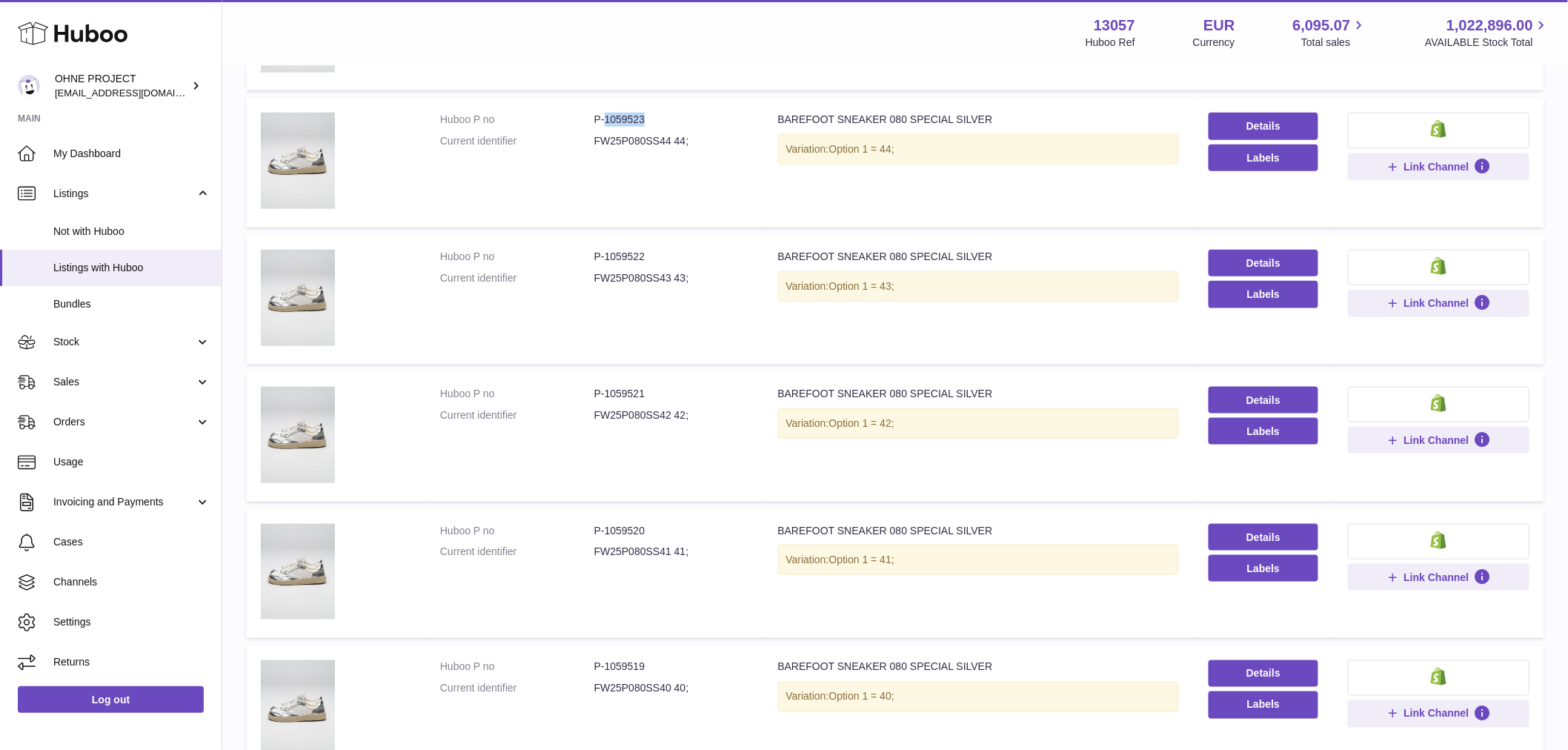
drag, startPoint x: 604, startPoint y: 116, endPoint x: 672, endPoint y: 116, distance: 68.0
click at [672, 116] on dd "P-1059523" at bounding box center [671, 120] width 154 height 14
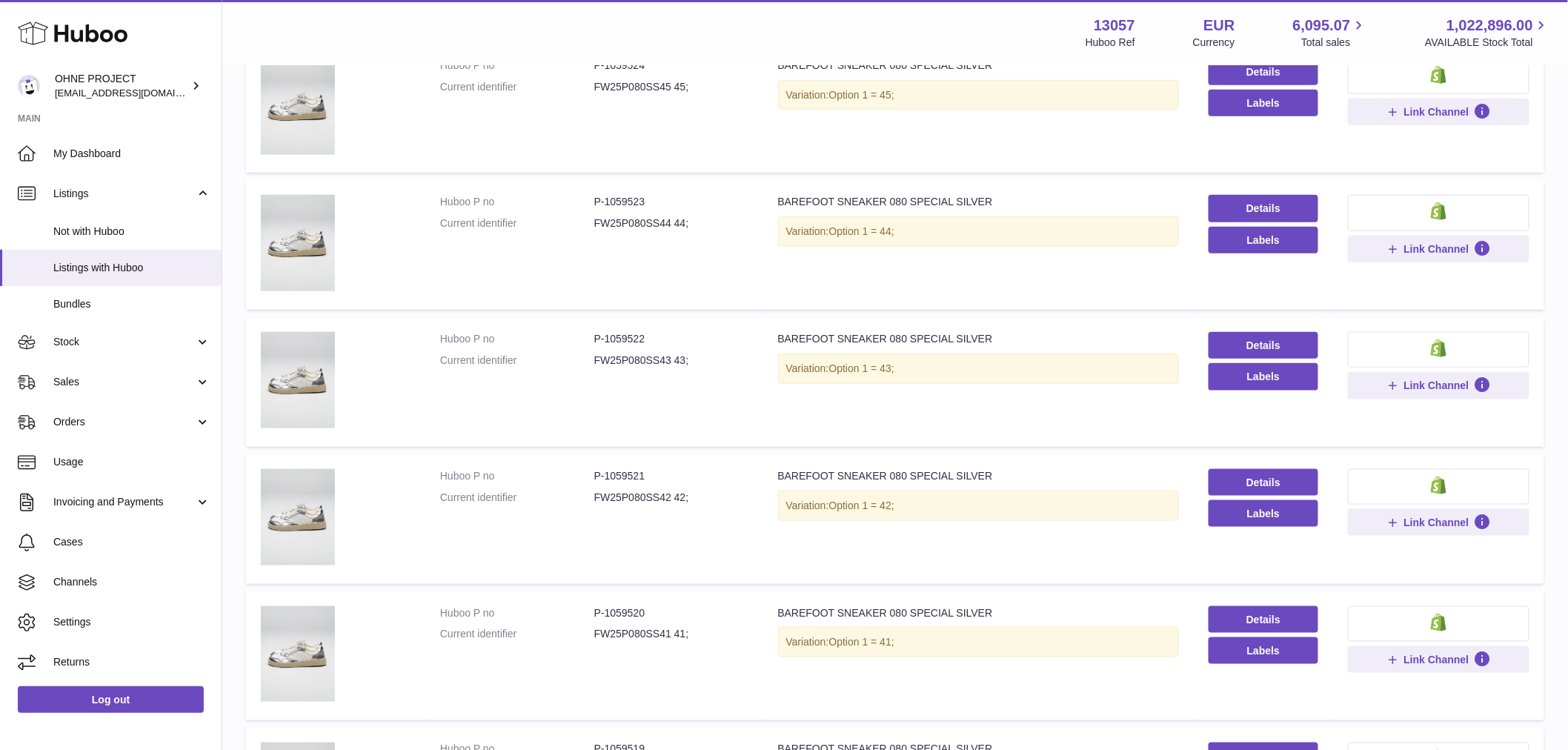
click at [605, 332] on dd "P-1059522" at bounding box center [671, 340] width 154 height 14
drag, startPoint x: 603, startPoint y: 332, endPoint x: 660, endPoint y: 323, distance: 57.7
click at [659, 323] on td "Huboo P no P-1059522 Current identifier FW25P080SS43 43;" at bounding box center [594, 382] width 338 height 130
drag, startPoint x: 603, startPoint y: 469, endPoint x: 682, endPoint y: 470, distance: 79.0
click at [680, 470] on dd "P-1059521" at bounding box center [671, 477] width 154 height 14
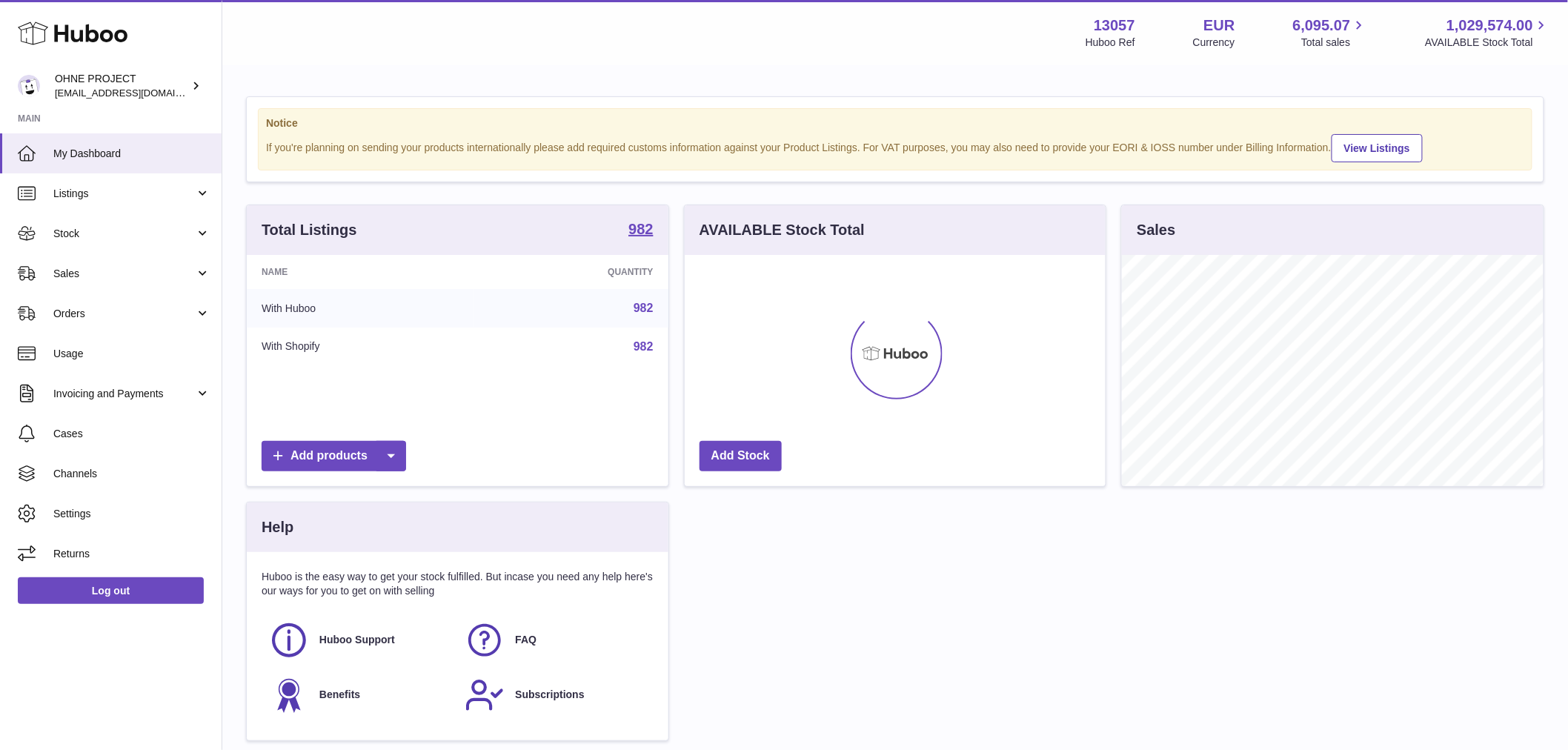
scroll to position [231, 421]
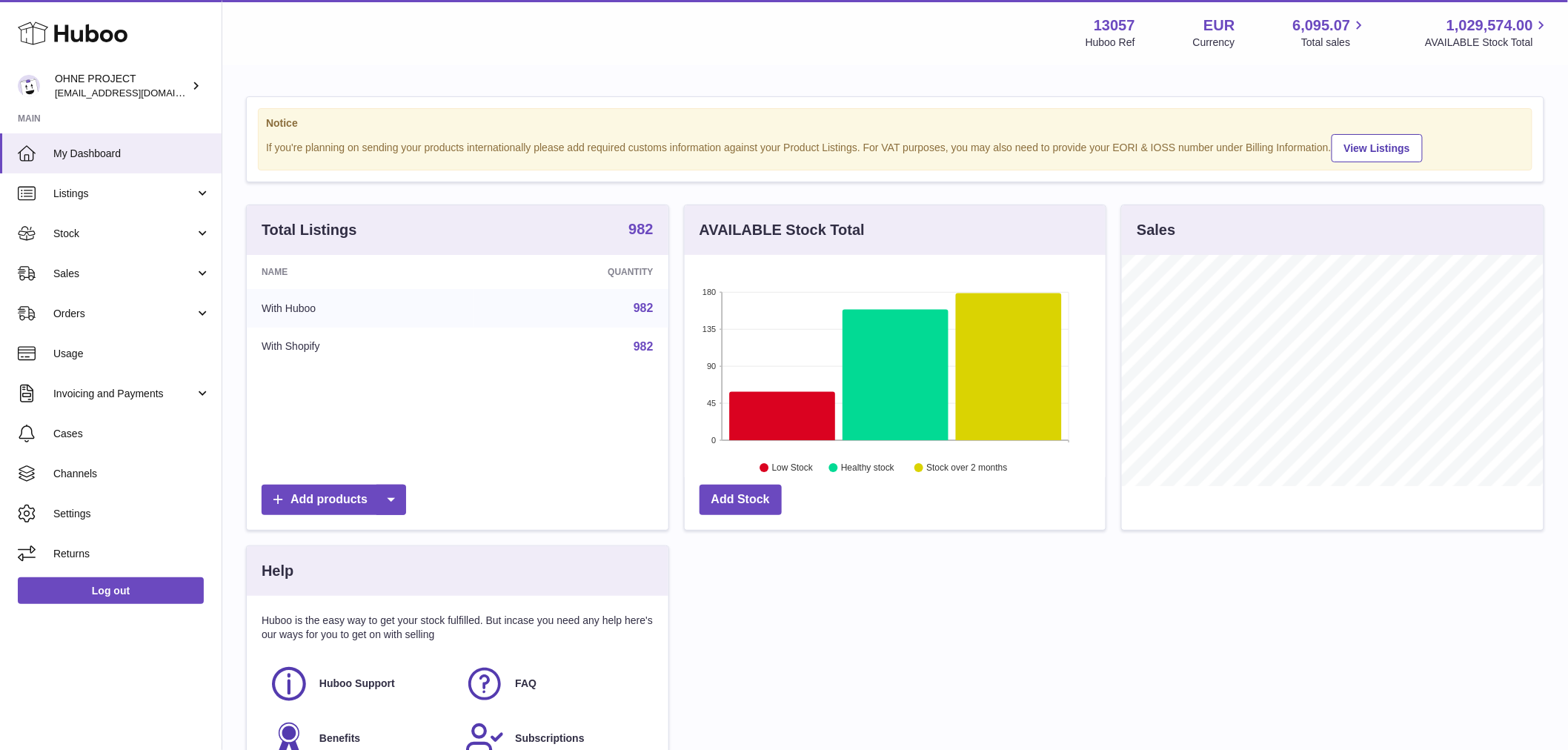
click at [633, 237] on strong "982" at bounding box center [641, 228] width 24 height 15
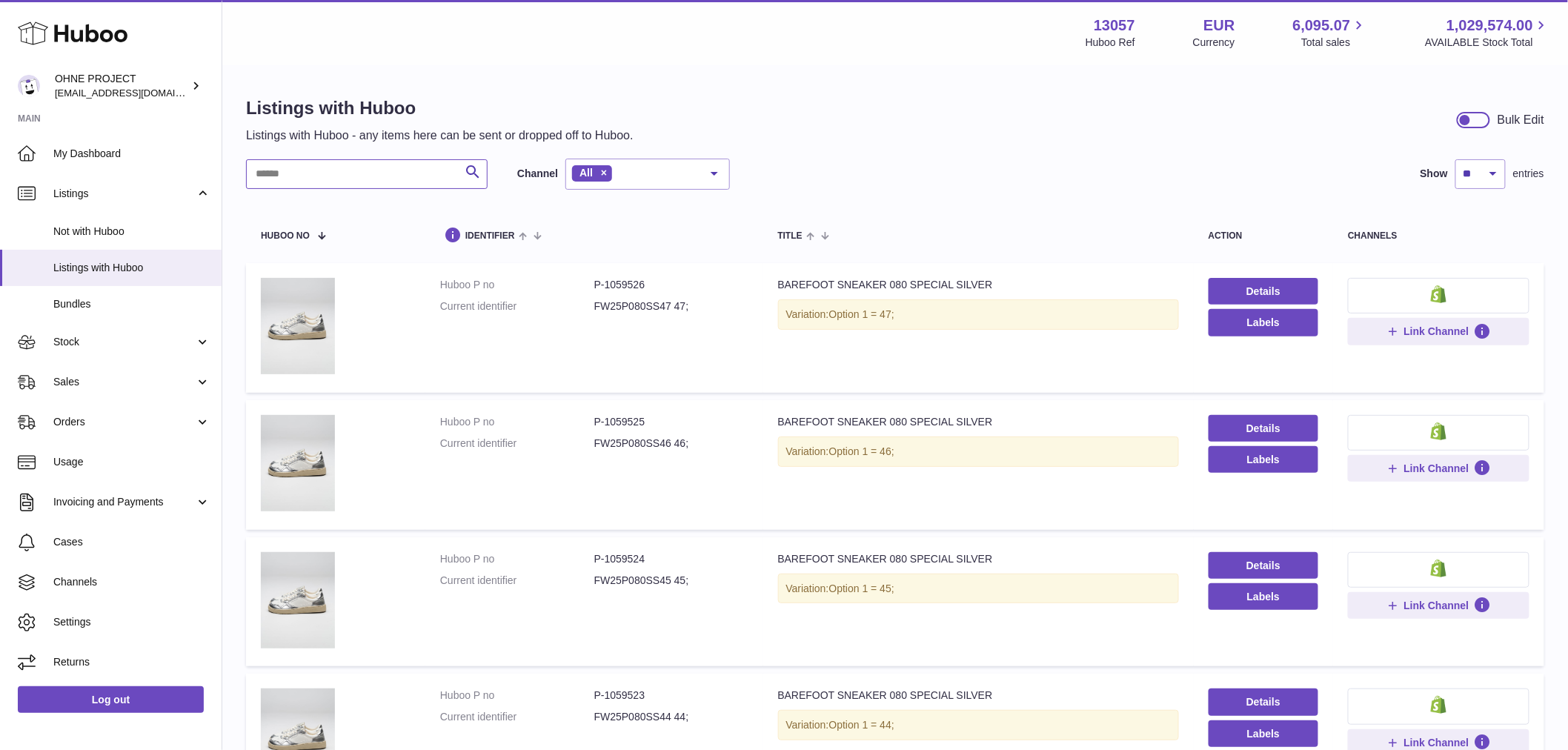
click at [371, 174] on input "text" at bounding box center [367, 174] width 242 height 30
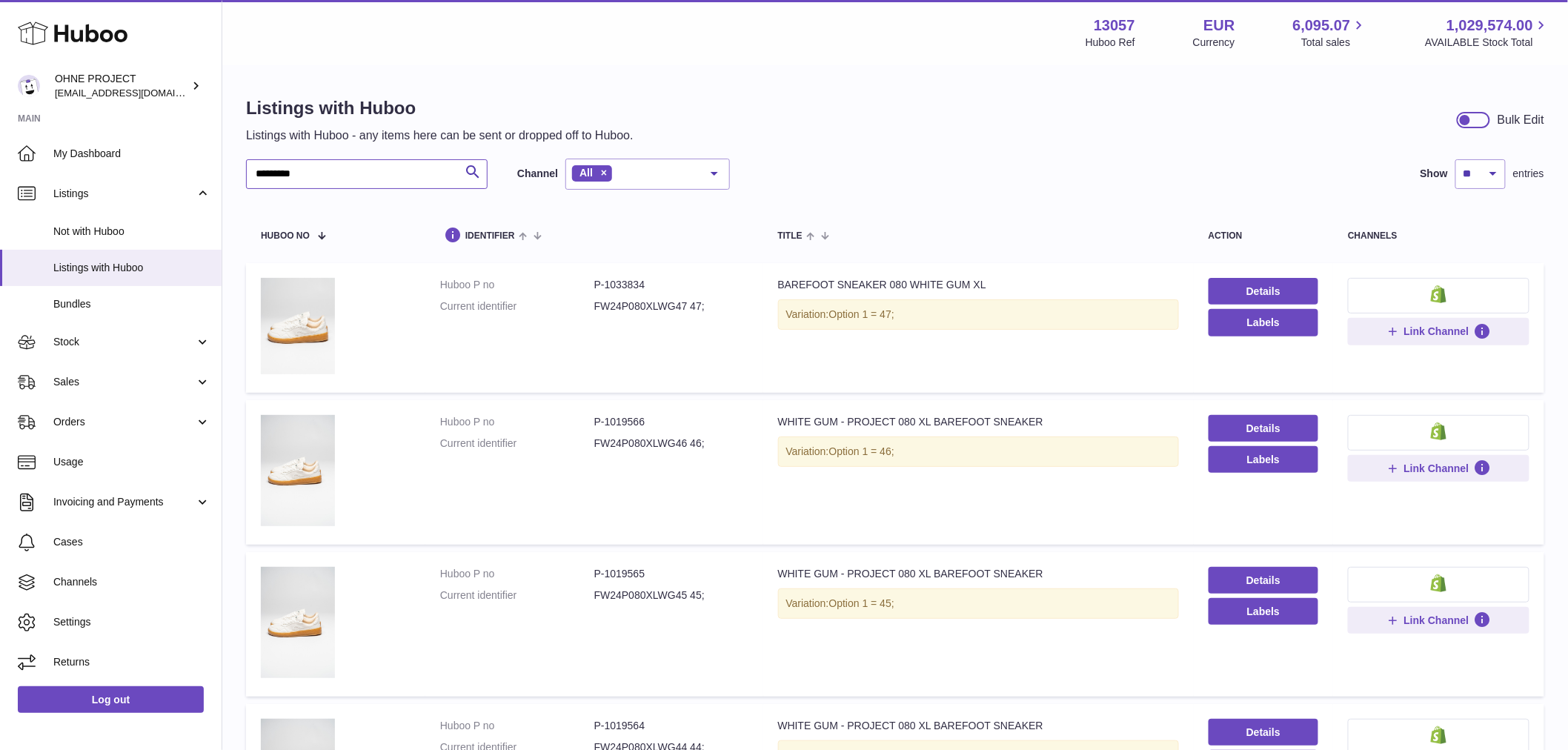
scroll to position [329, 0]
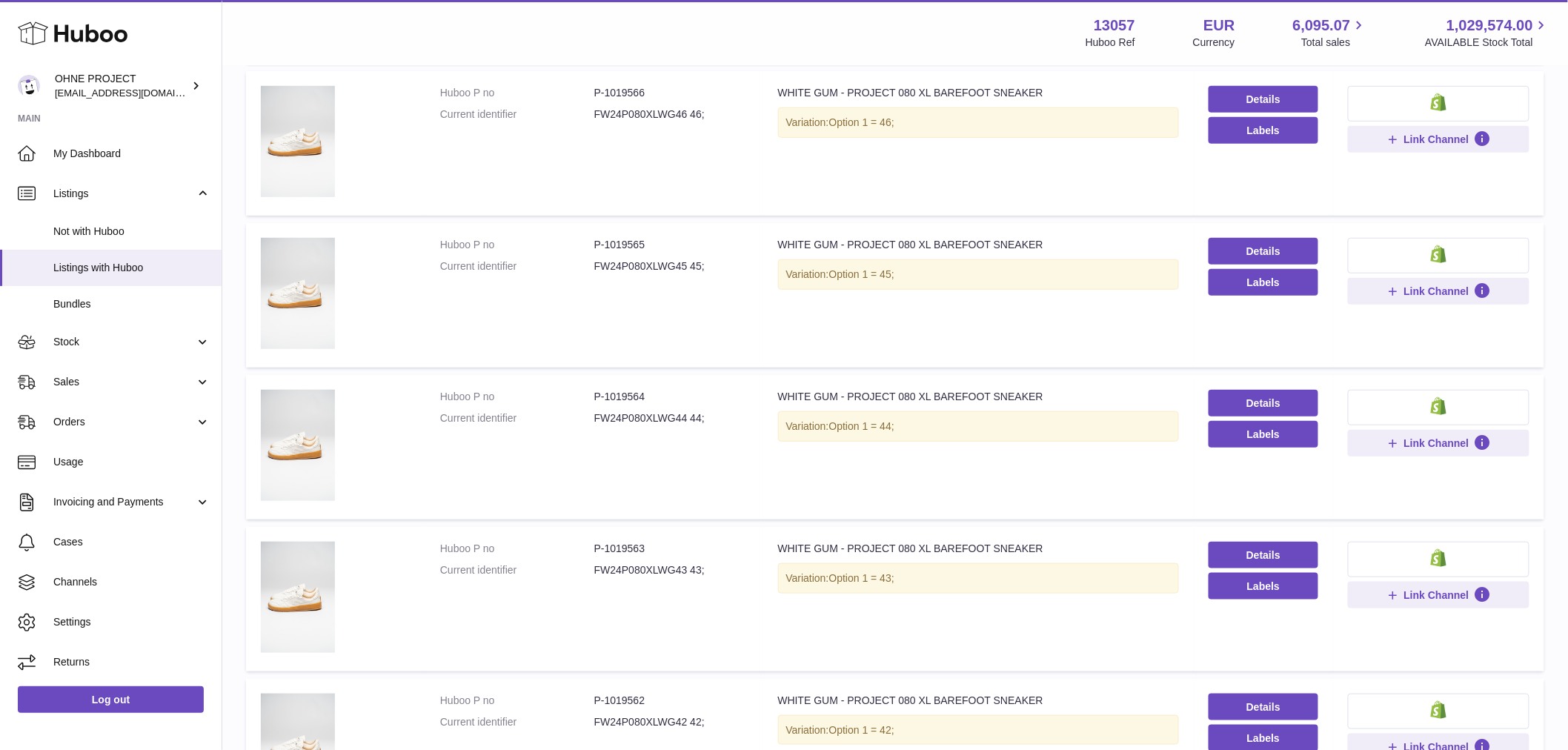
type input "*********"
drag, startPoint x: 603, startPoint y: 394, endPoint x: 650, endPoint y: 390, distance: 47.2
click at [650, 390] on dd "P-1019564" at bounding box center [671, 397] width 154 height 14
copy dd "1019564"
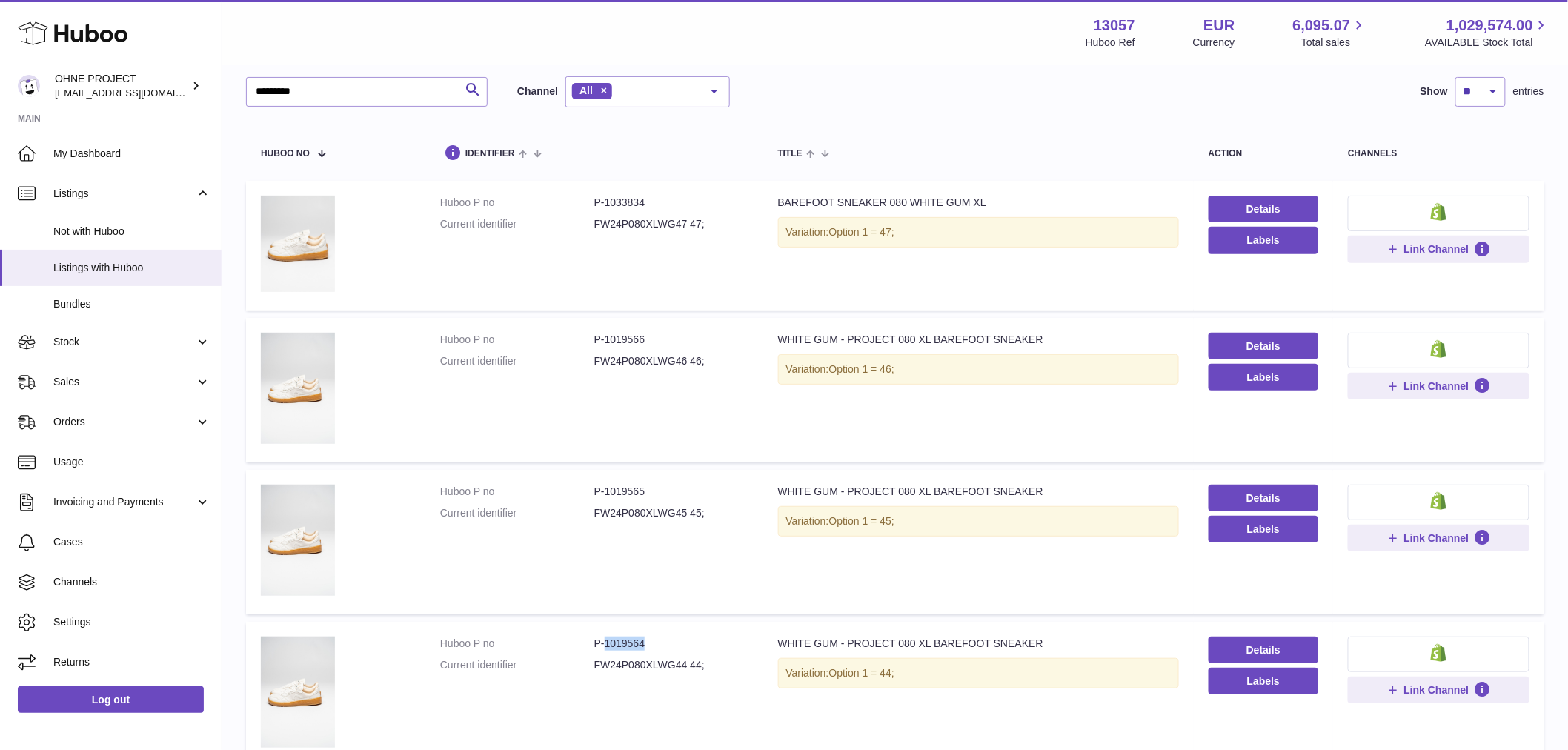
scroll to position [0, 0]
